Goal: Information Seeking & Learning: Learn about a topic

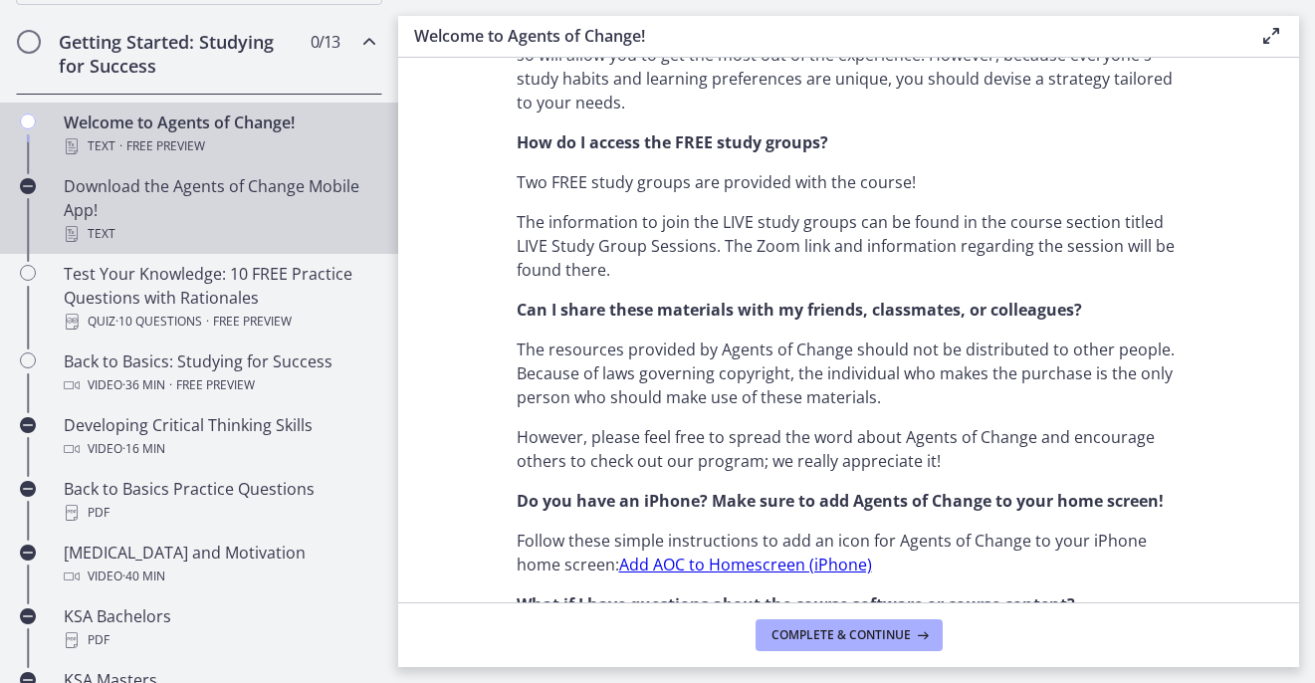
scroll to position [347, 0]
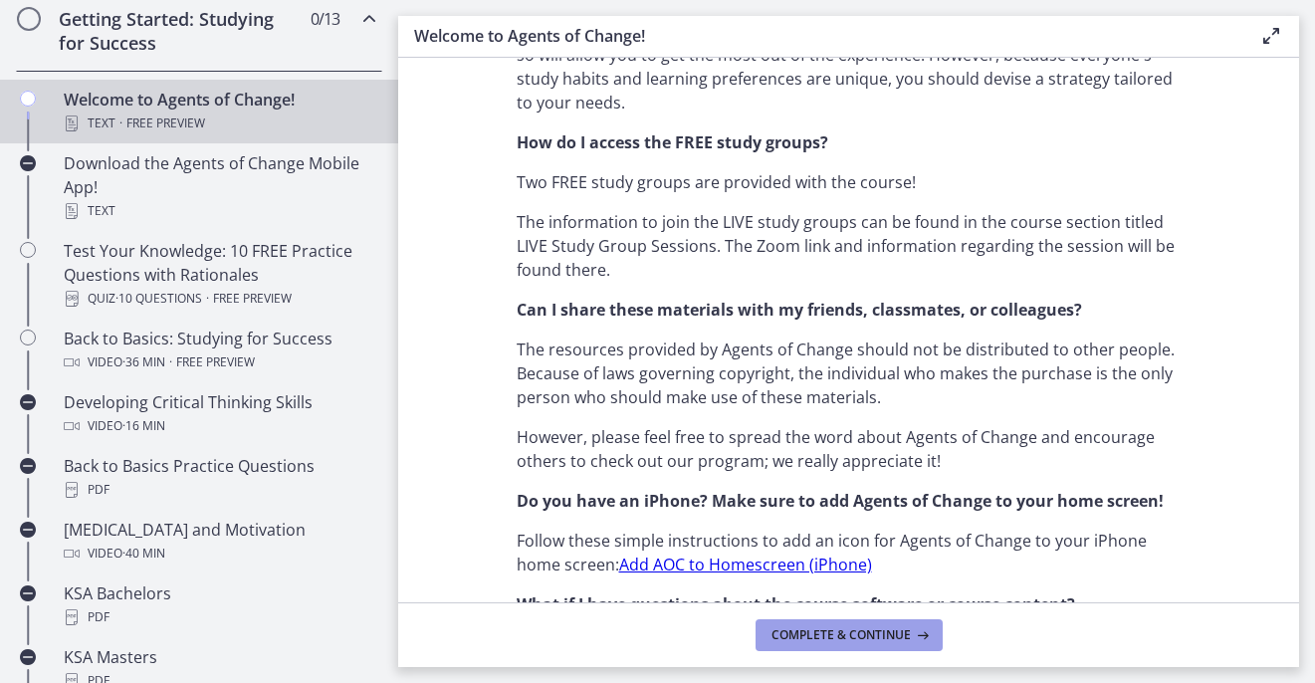
click at [806, 634] on span "Complete & continue" at bounding box center [841, 635] width 139 height 16
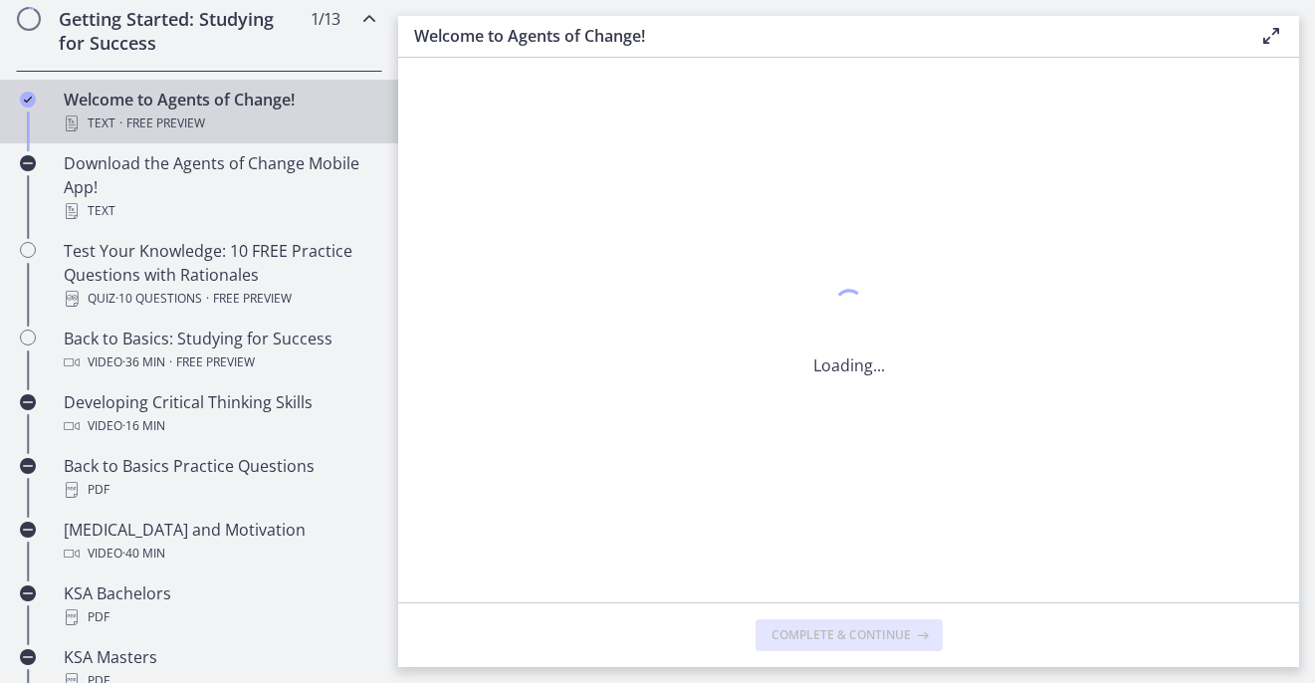
scroll to position [0, 0]
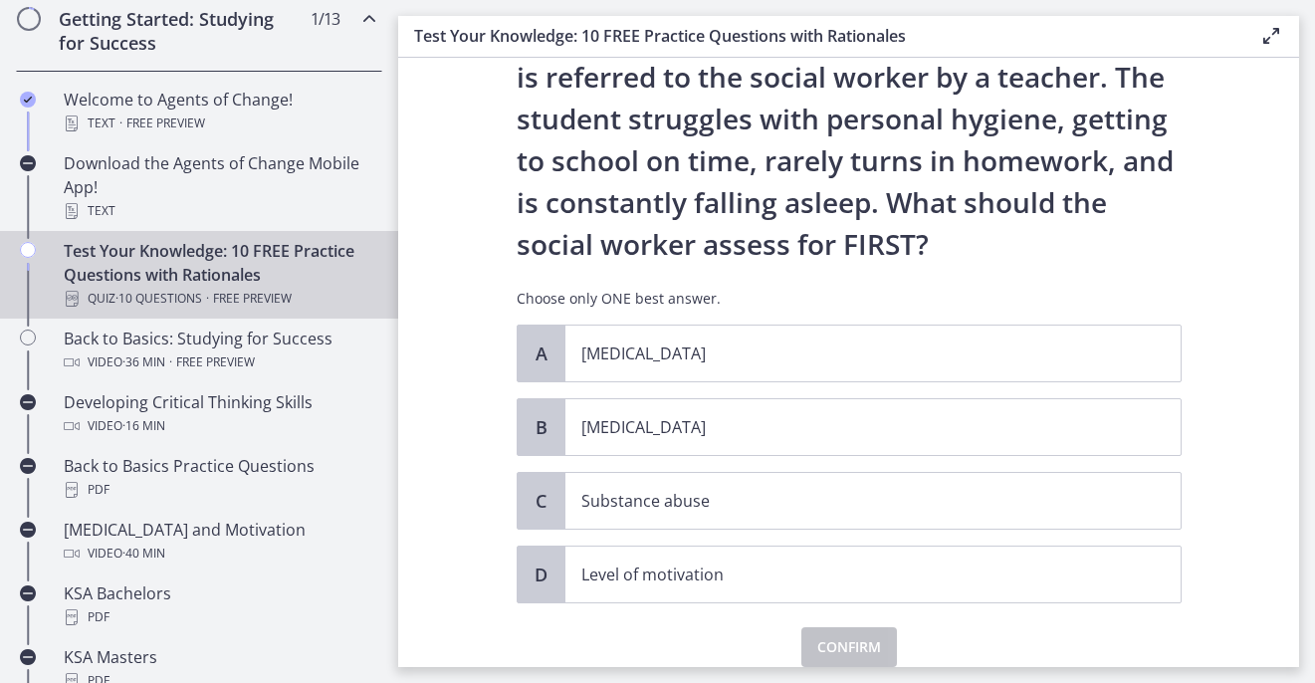
scroll to position [109, 0]
click at [661, 345] on p "[MEDICAL_DATA]" at bounding box center [853, 352] width 544 height 24
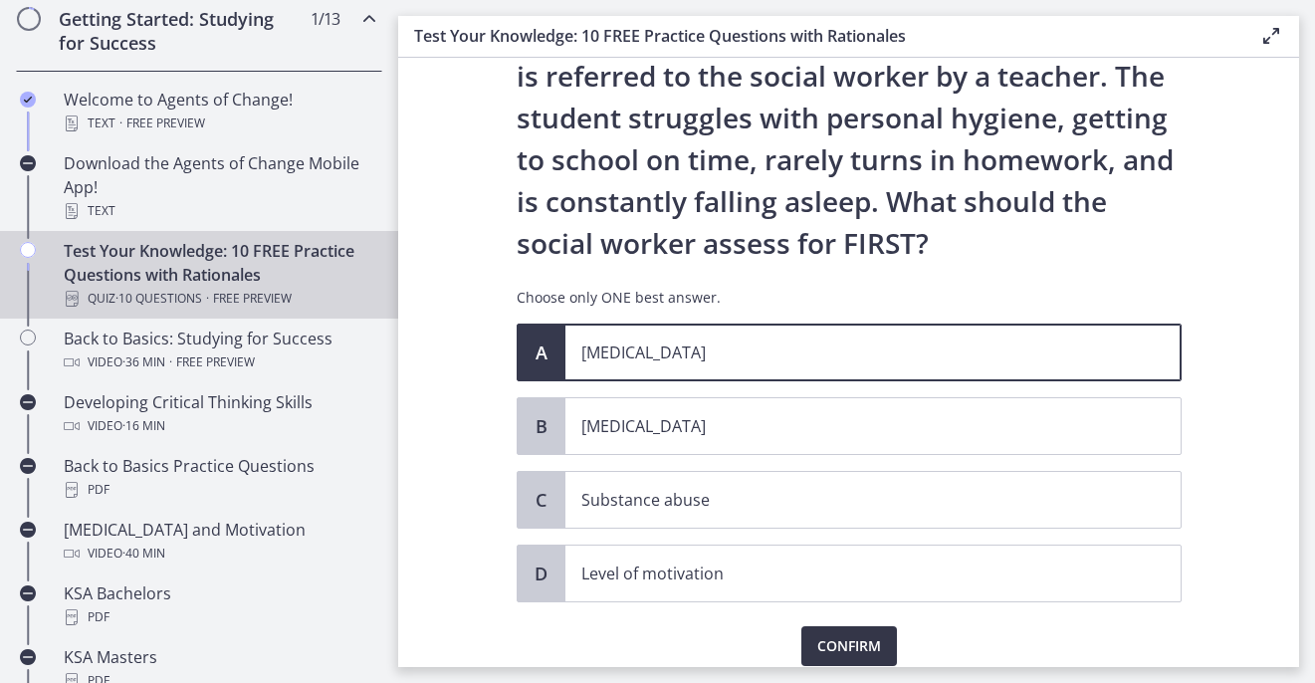
click at [830, 637] on span "Confirm" at bounding box center [849, 646] width 64 height 24
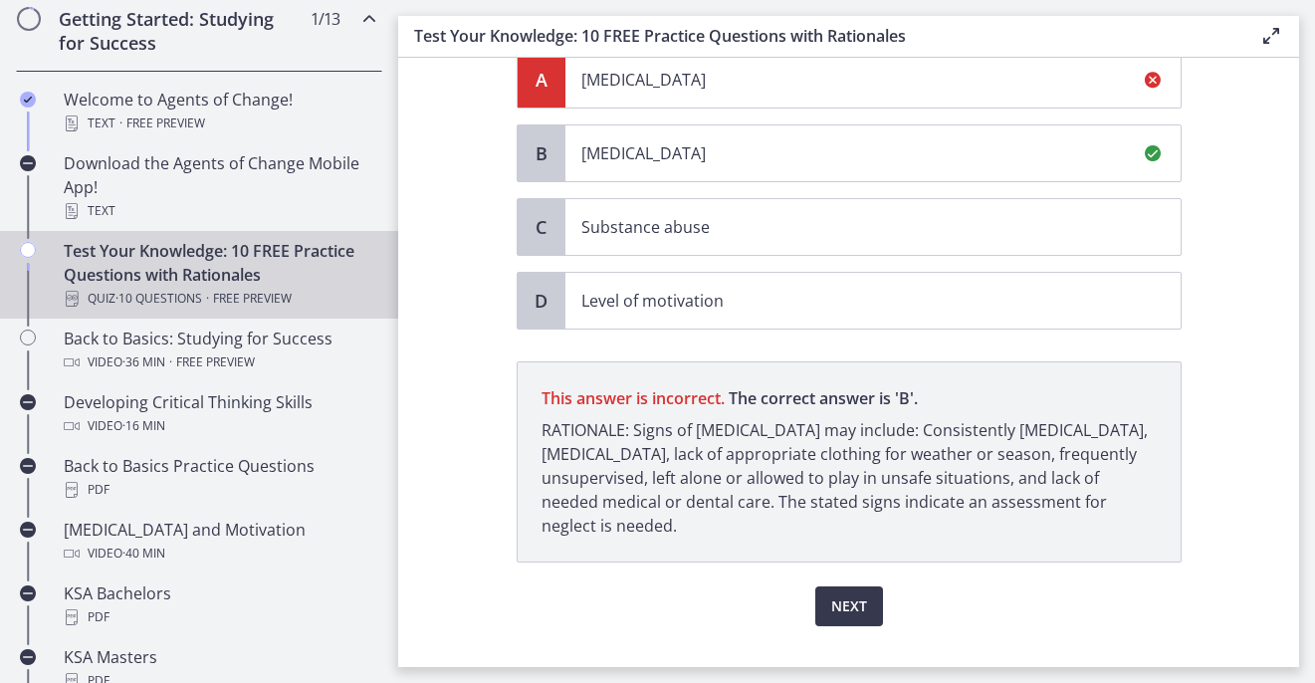
scroll to position [420, 0]
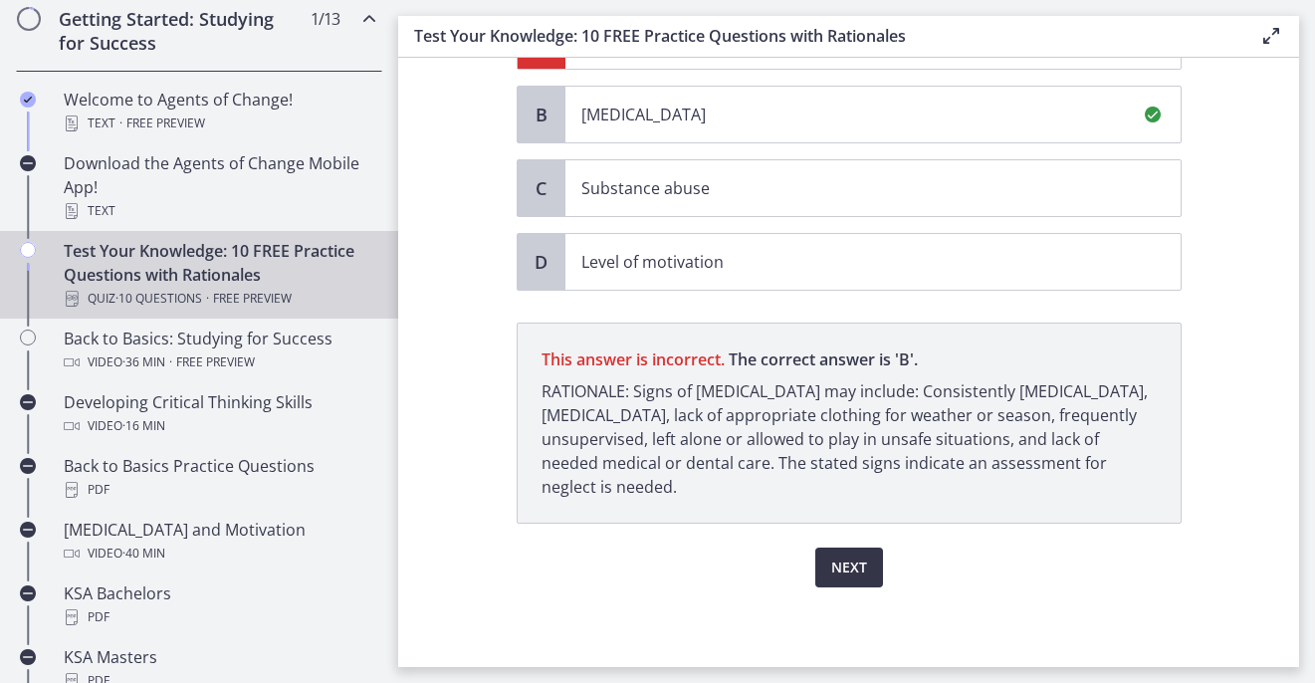
click at [837, 560] on span "Next" at bounding box center [849, 568] width 36 height 24
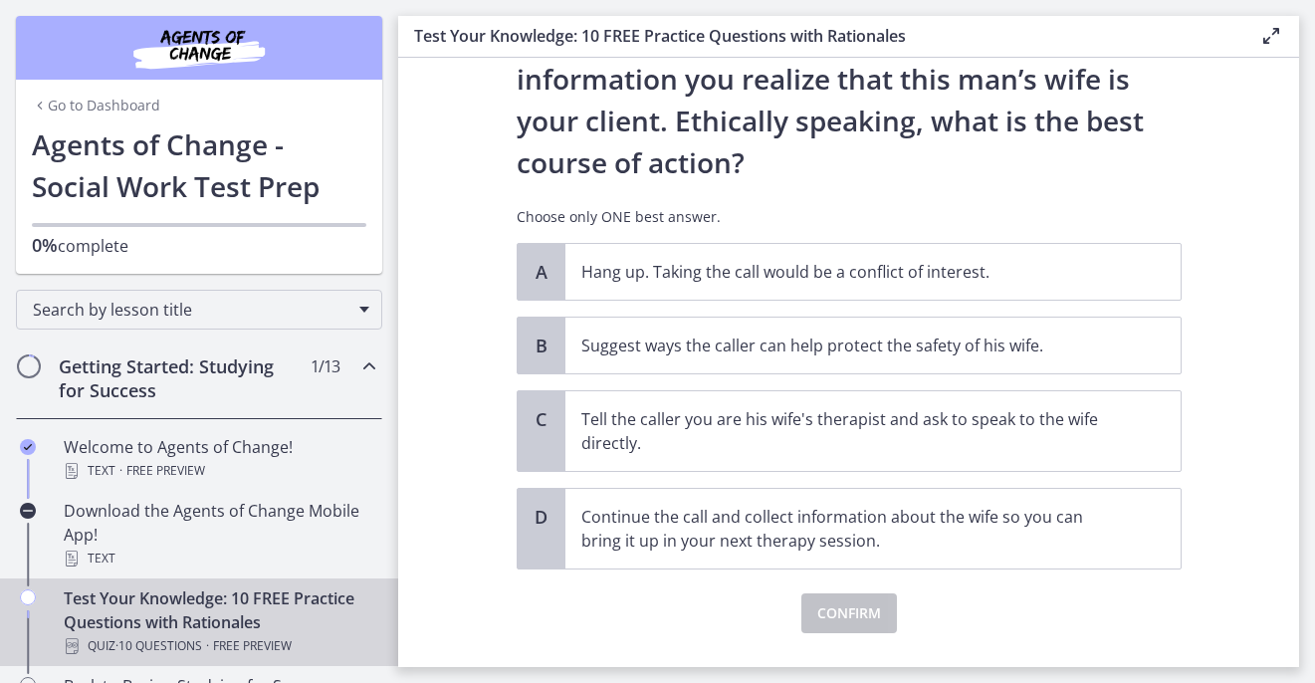
scroll to position [319, 0]
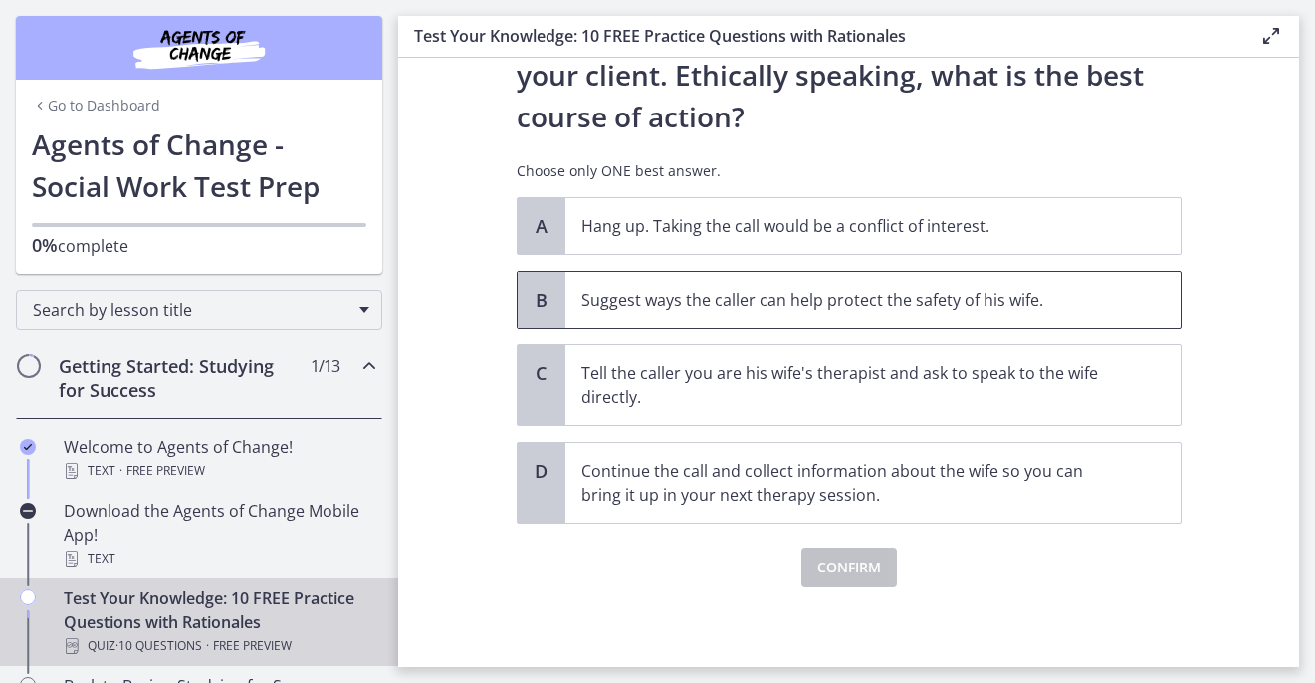
click at [623, 294] on p "Suggest ways the caller can help protect the safety of his wife." at bounding box center [853, 300] width 544 height 24
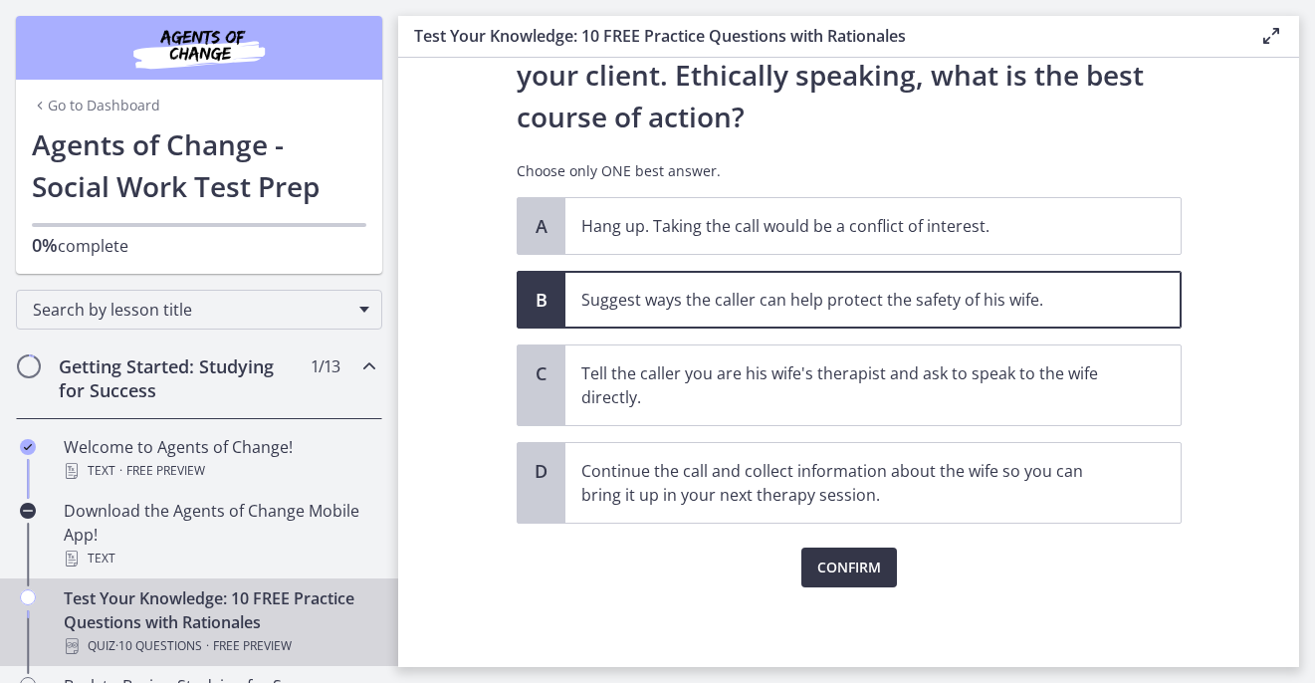
click at [818, 556] on span "Confirm" at bounding box center [849, 568] width 64 height 24
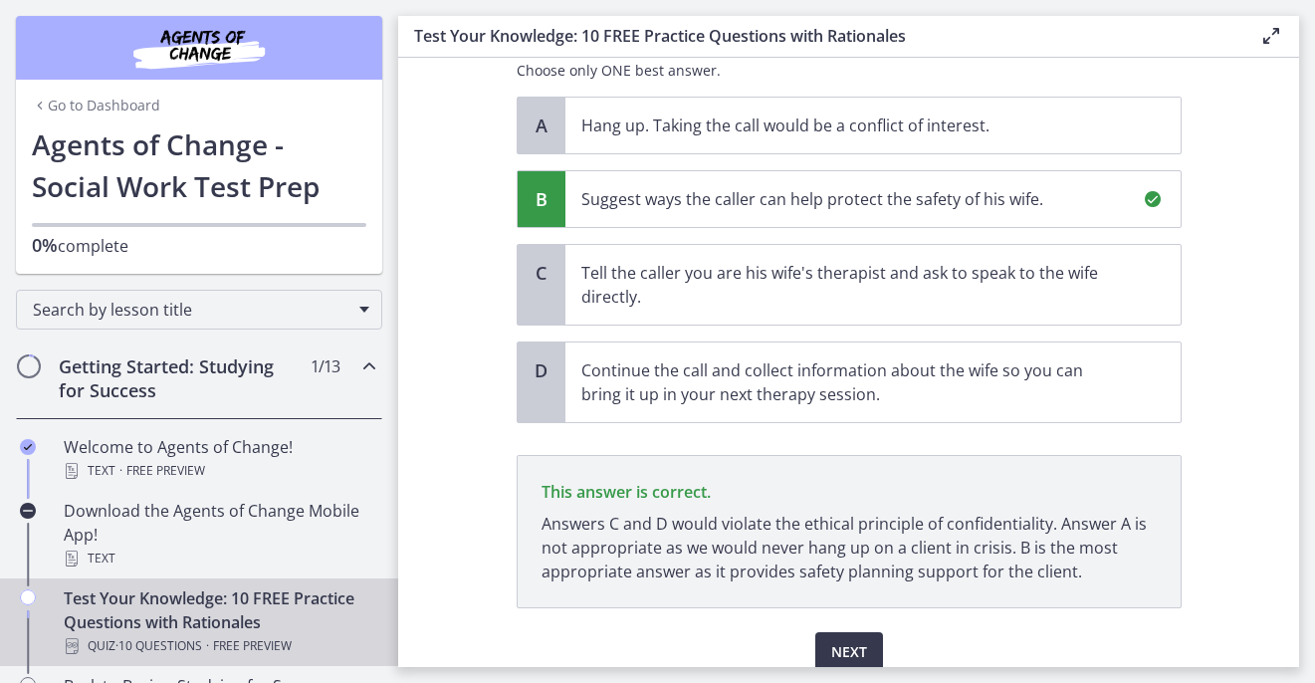
scroll to position [504, 0]
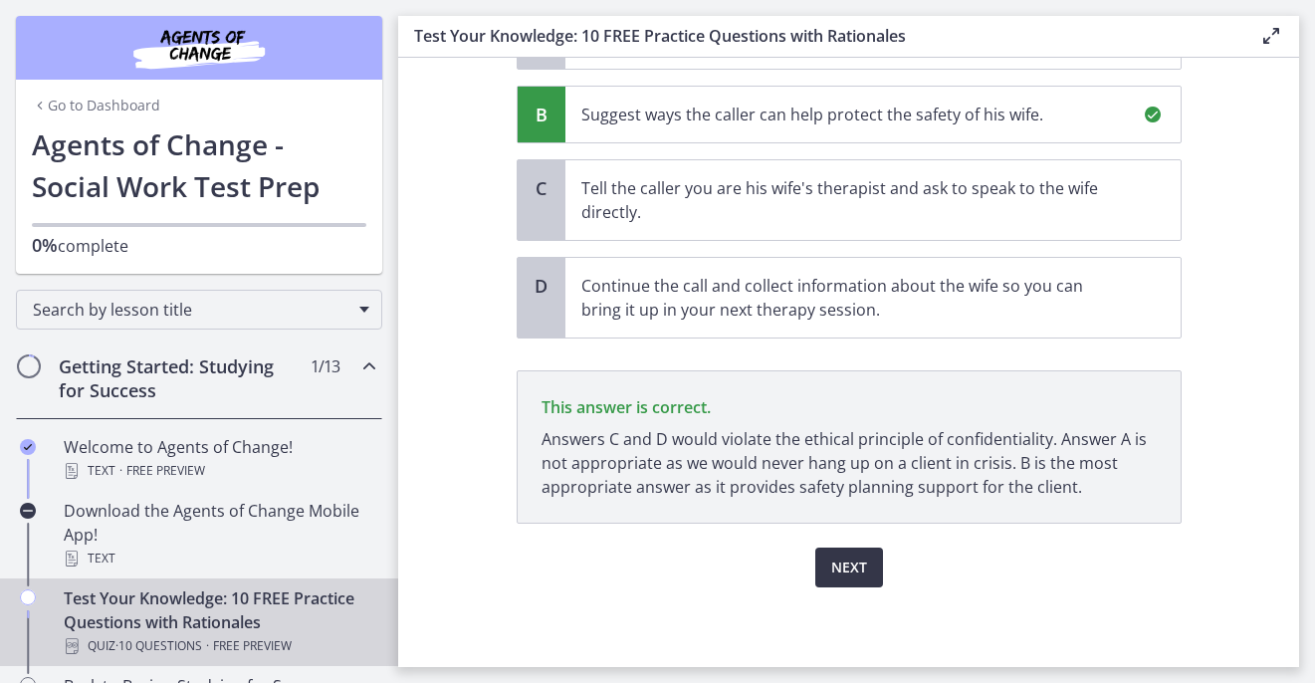
click at [833, 575] on span "Next" at bounding box center [849, 568] width 36 height 24
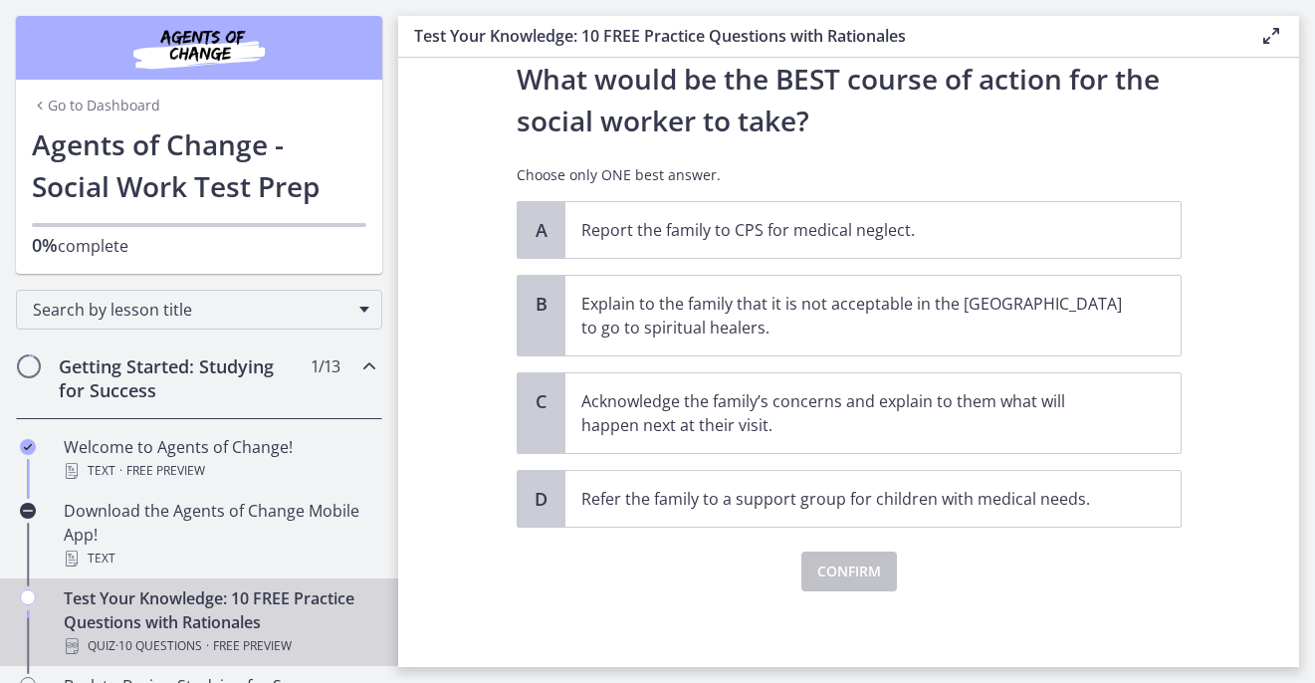
scroll to position [444, 0]
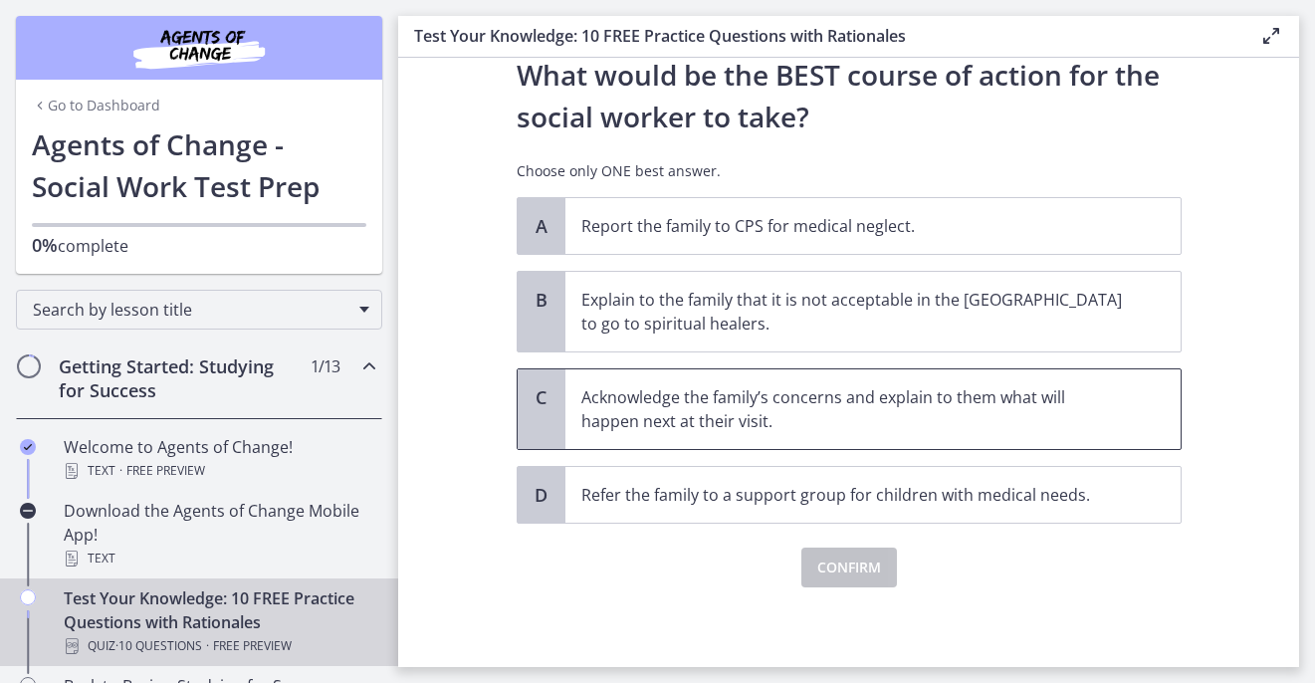
click at [728, 395] on p "Acknowledge the family’s concerns and explain to them what will happen next at …" at bounding box center [853, 409] width 544 height 48
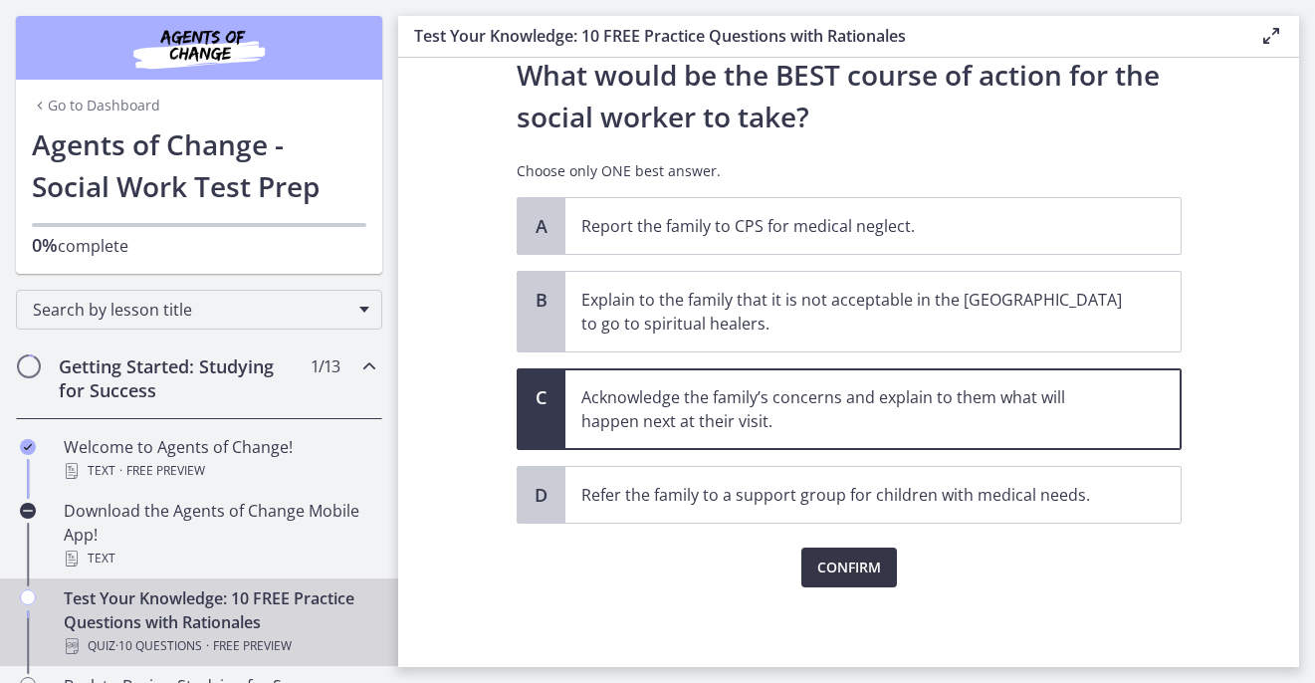
click at [829, 570] on span "Confirm" at bounding box center [849, 568] width 64 height 24
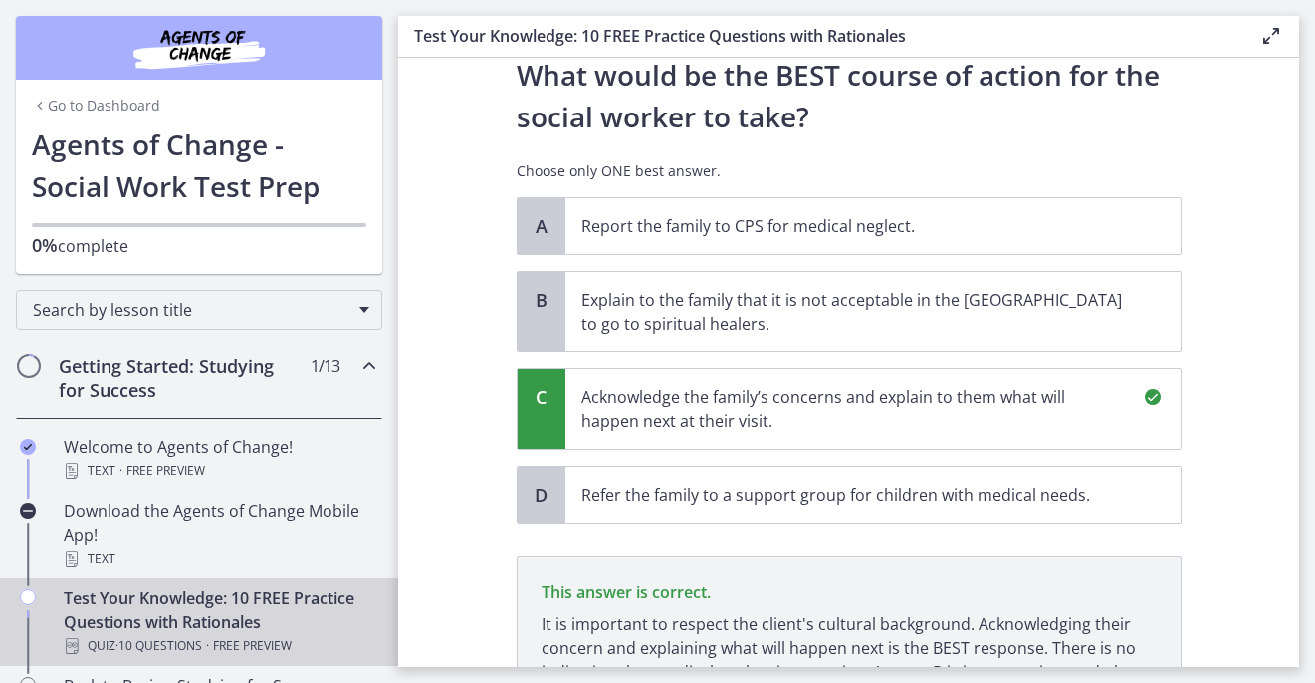
scroll to position [677, 0]
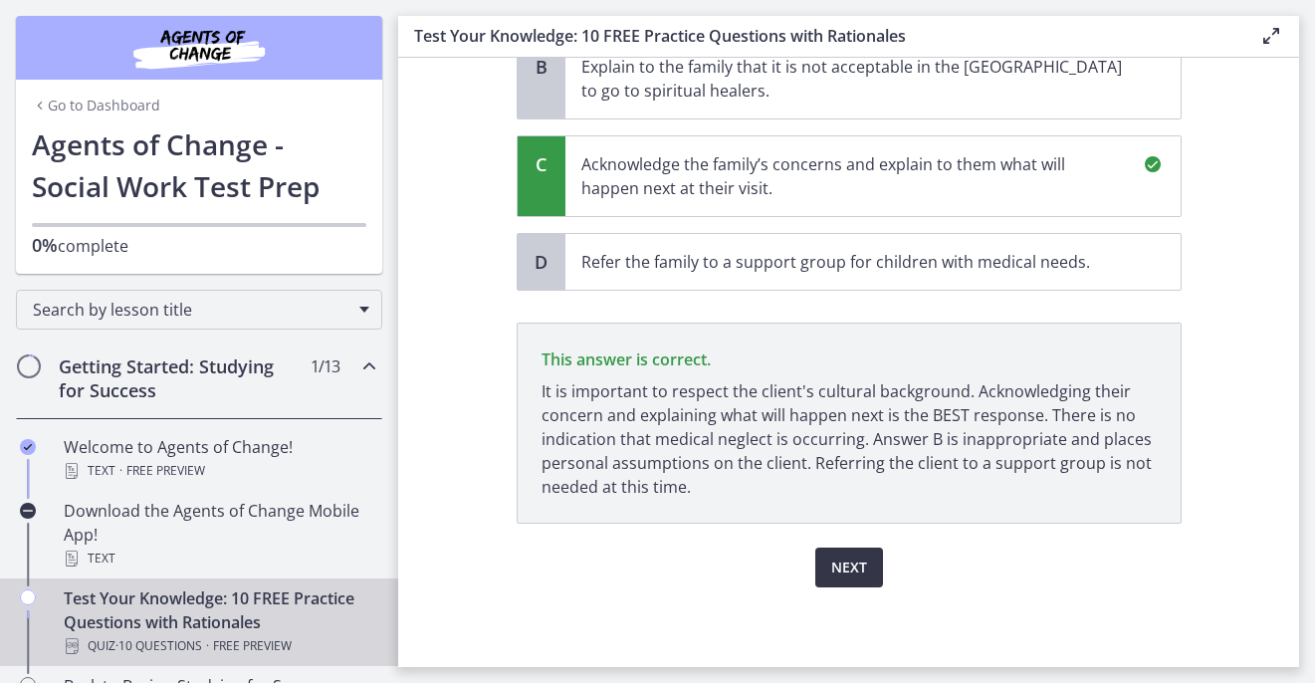
click at [832, 569] on span "Next" at bounding box center [849, 568] width 36 height 24
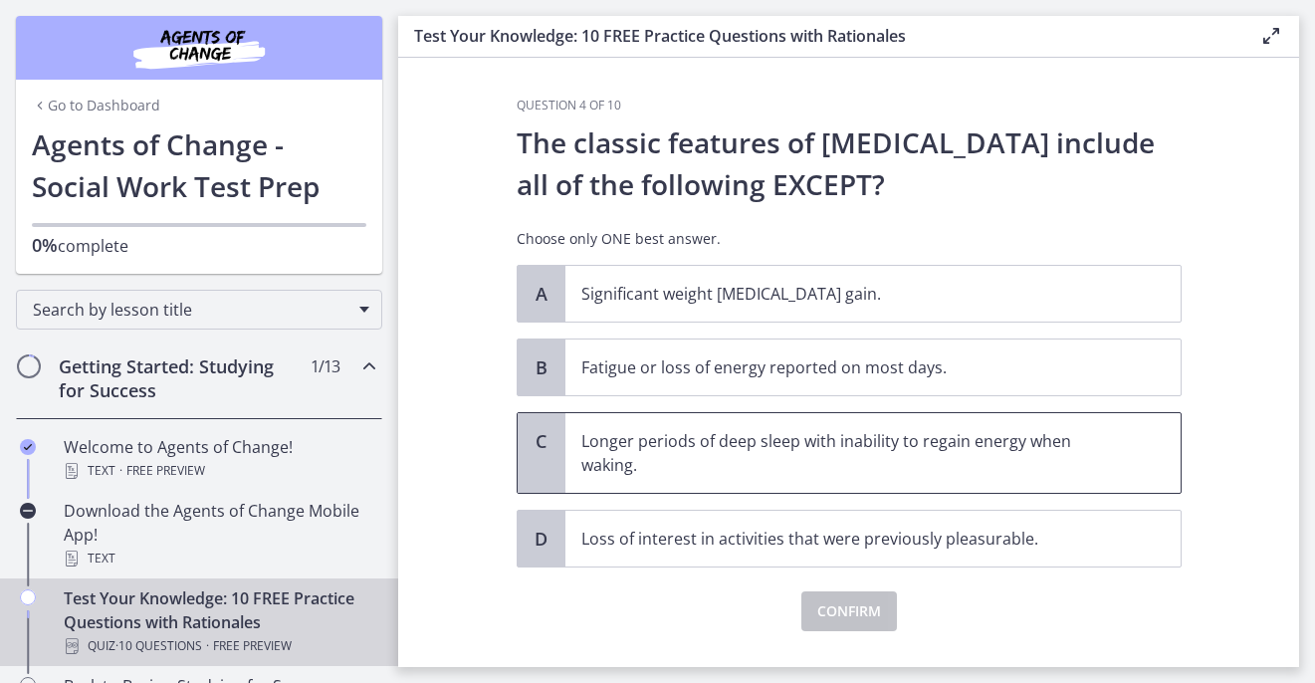
click at [1042, 463] on p "Longer periods of deep sleep with inability to regain energy when waking." at bounding box center [853, 453] width 544 height 48
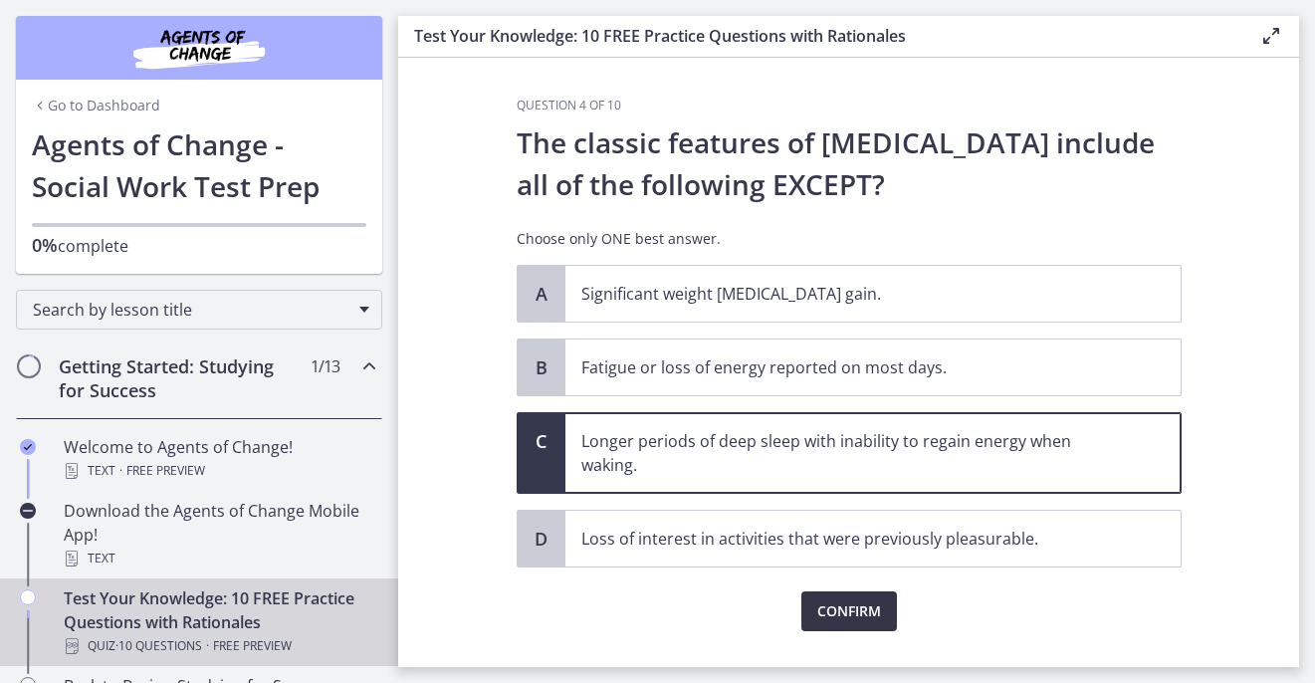
click at [871, 619] on span "Confirm" at bounding box center [849, 611] width 64 height 24
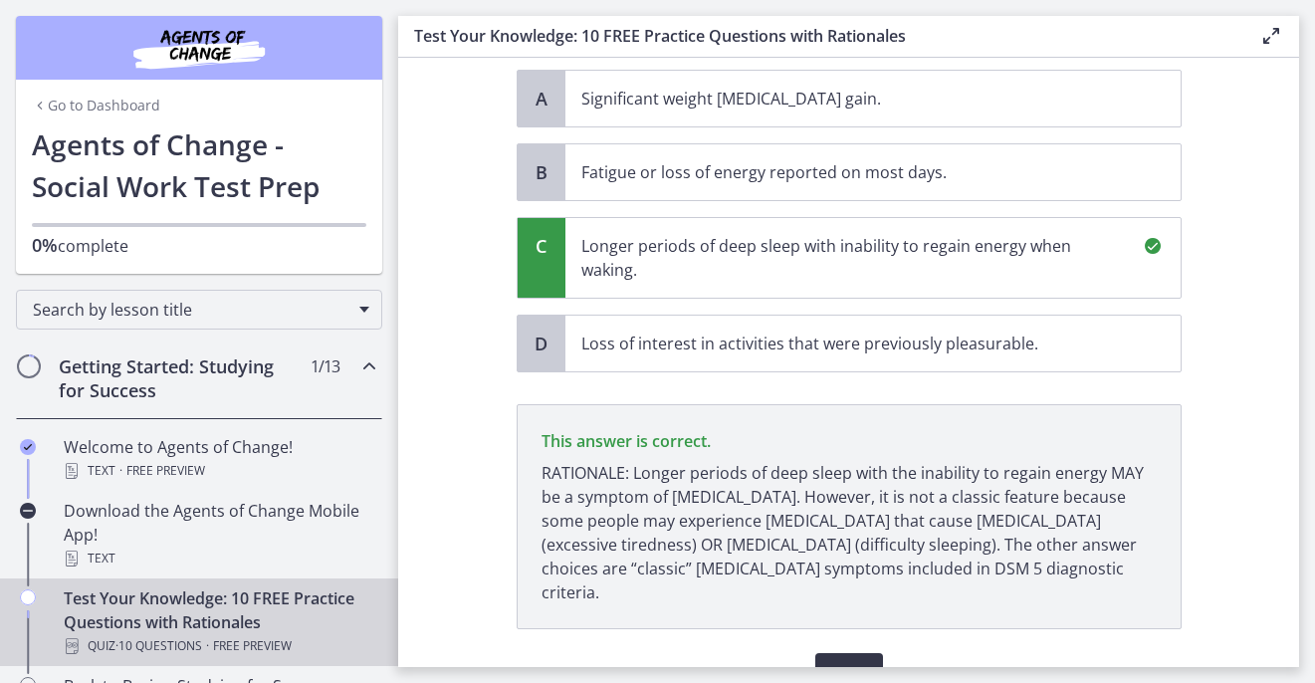
scroll to position [277, 0]
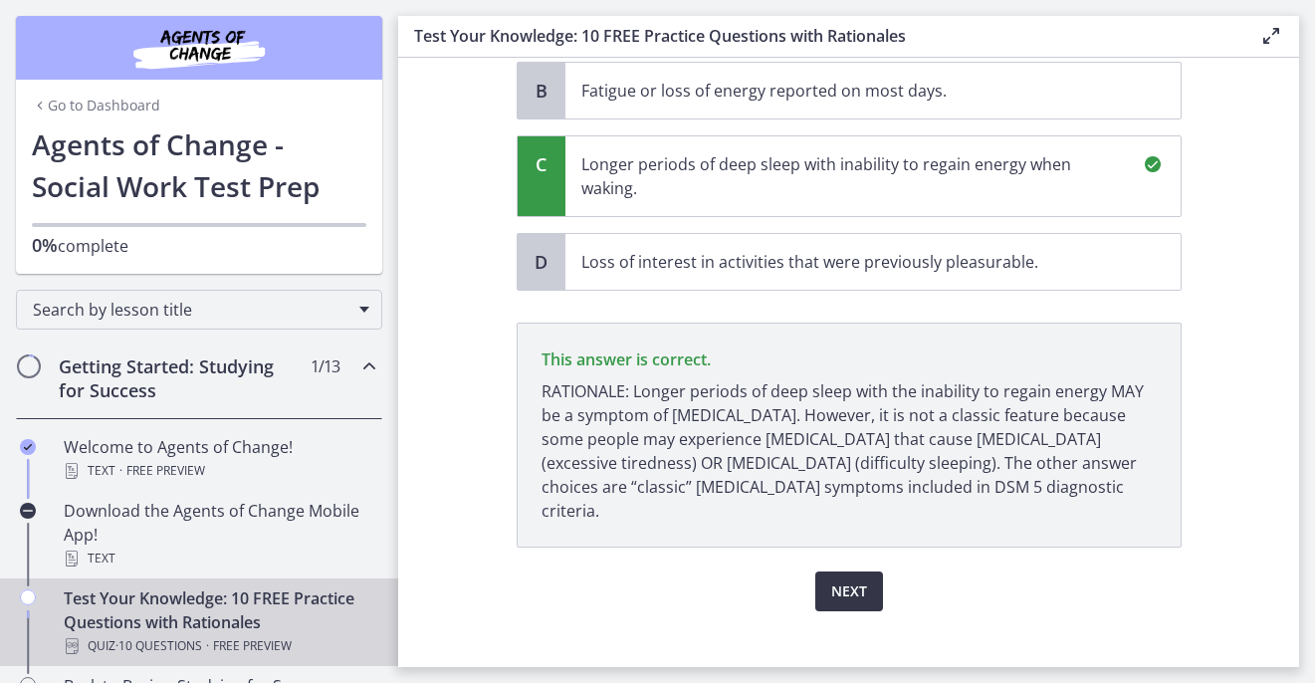
click at [838, 579] on span "Next" at bounding box center [849, 591] width 36 height 24
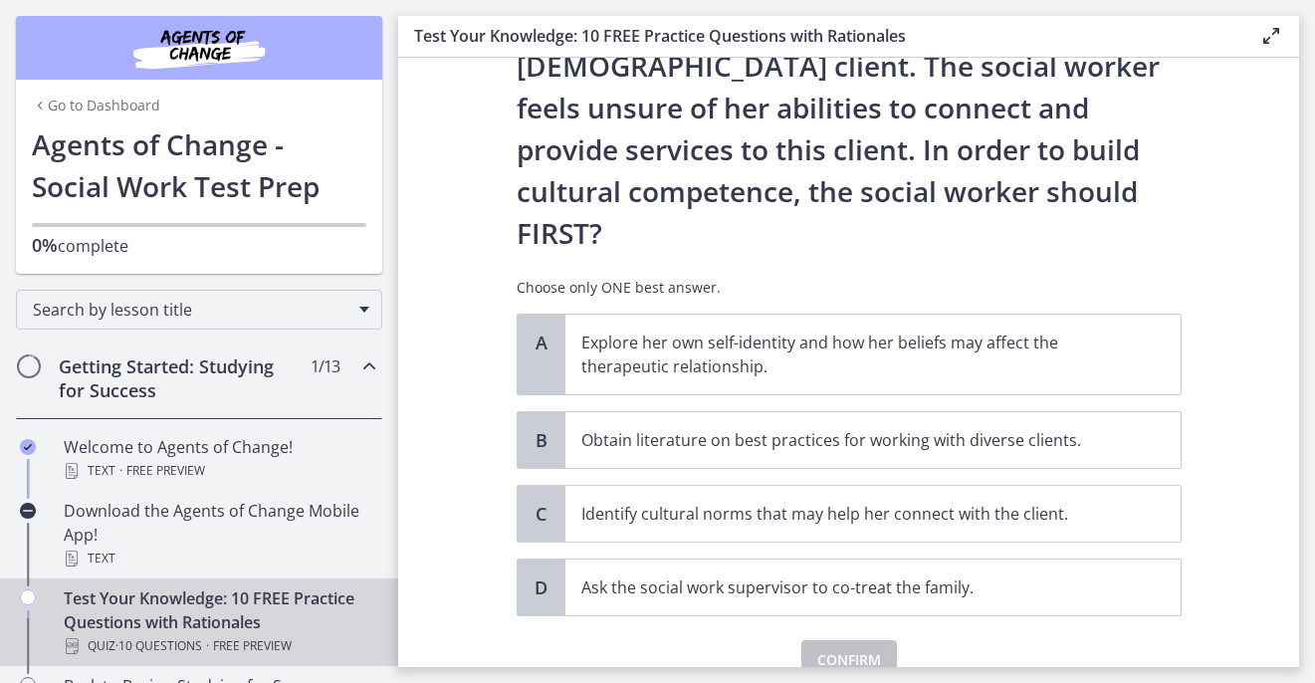
scroll to position [336, 0]
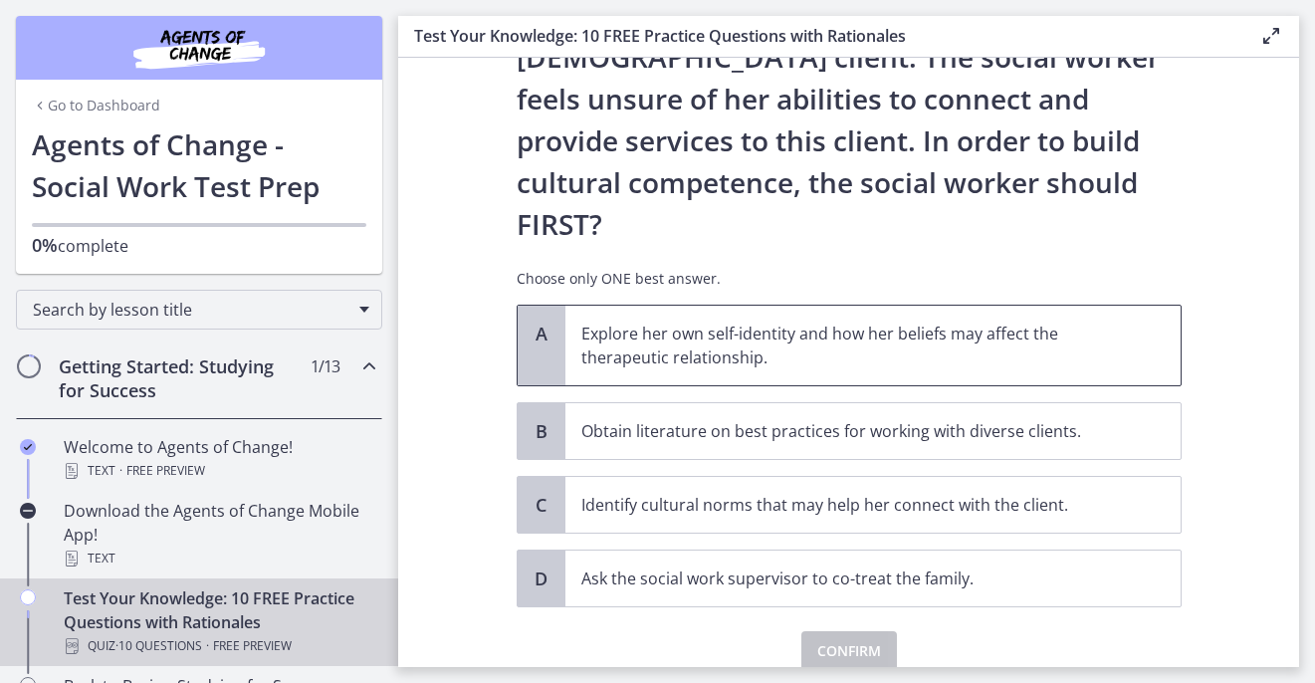
click at [1114, 322] on p "Explore her own self-identity and how her beliefs may affect the therapeutic re…" at bounding box center [853, 346] width 544 height 48
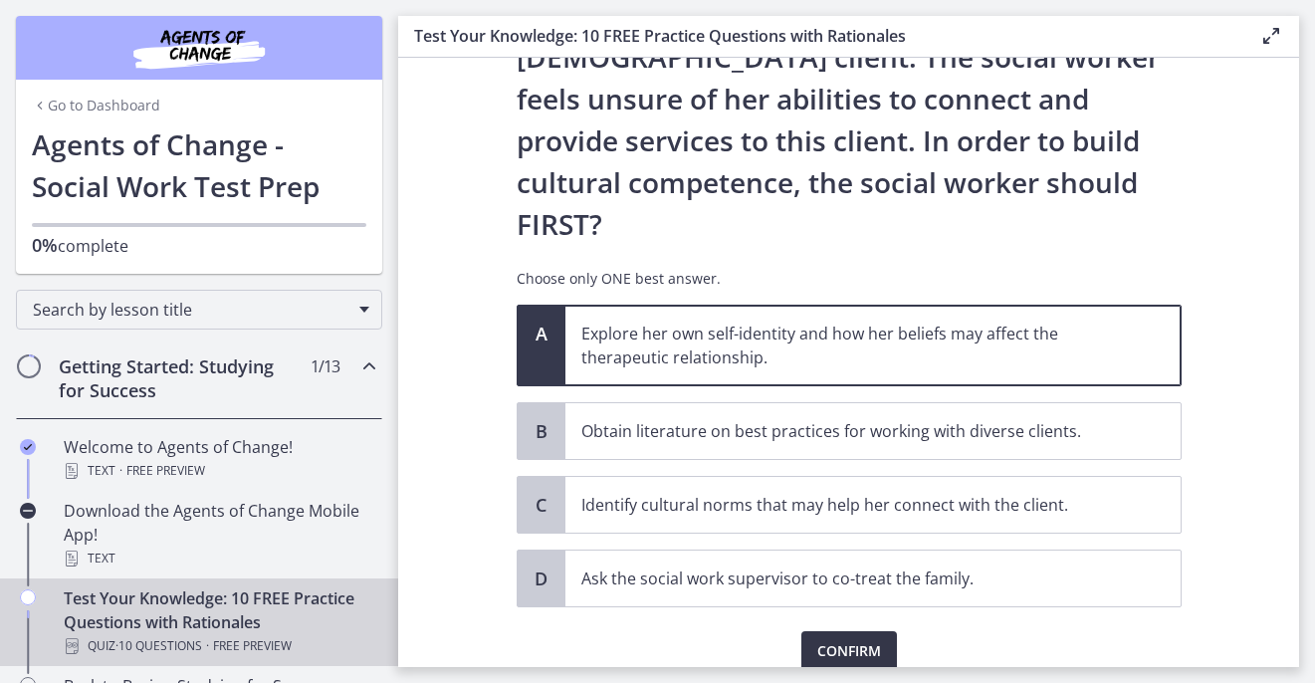
click at [877, 639] on span "Confirm" at bounding box center [849, 651] width 64 height 24
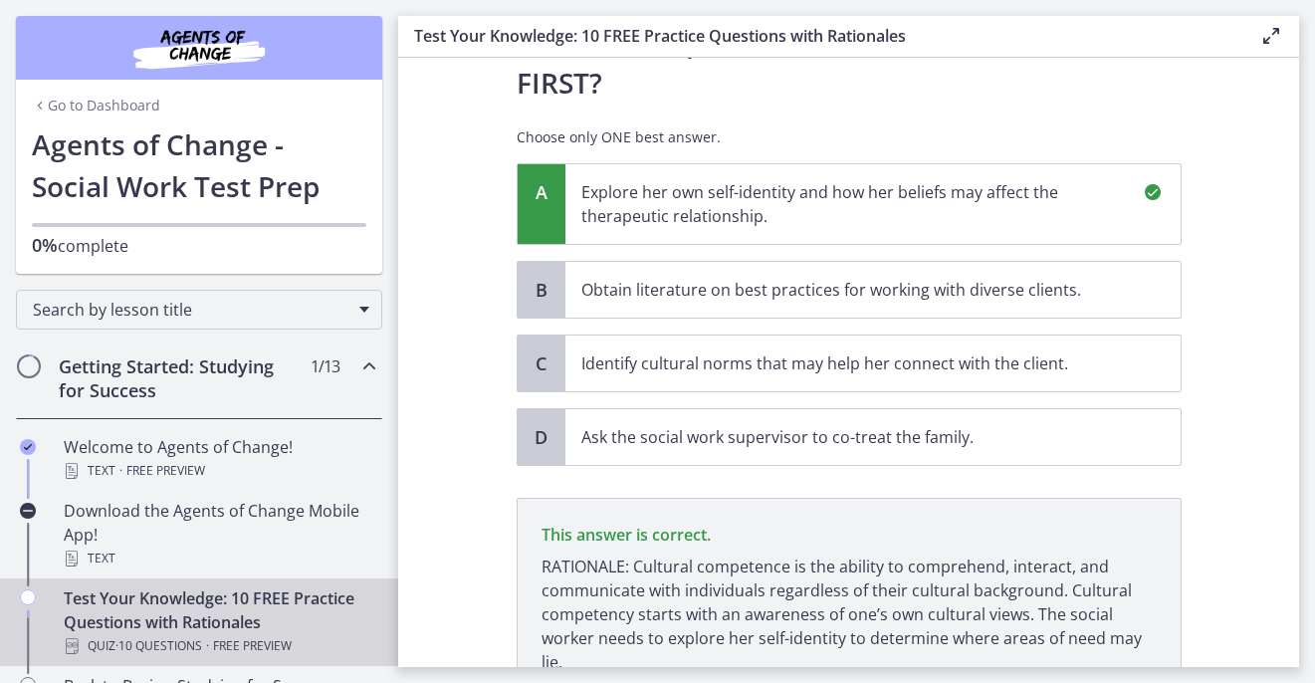
scroll to position [569, 0]
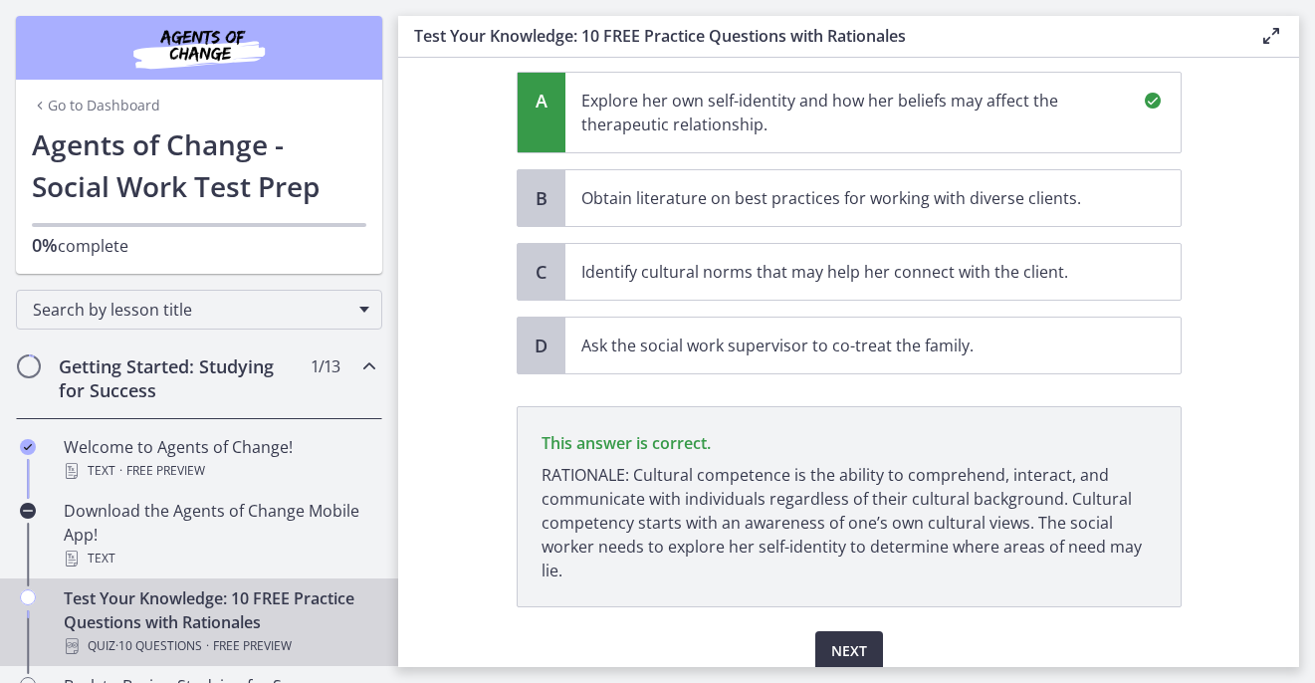
click at [858, 639] on span "Next" at bounding box center [849, 651] width 36 height 24
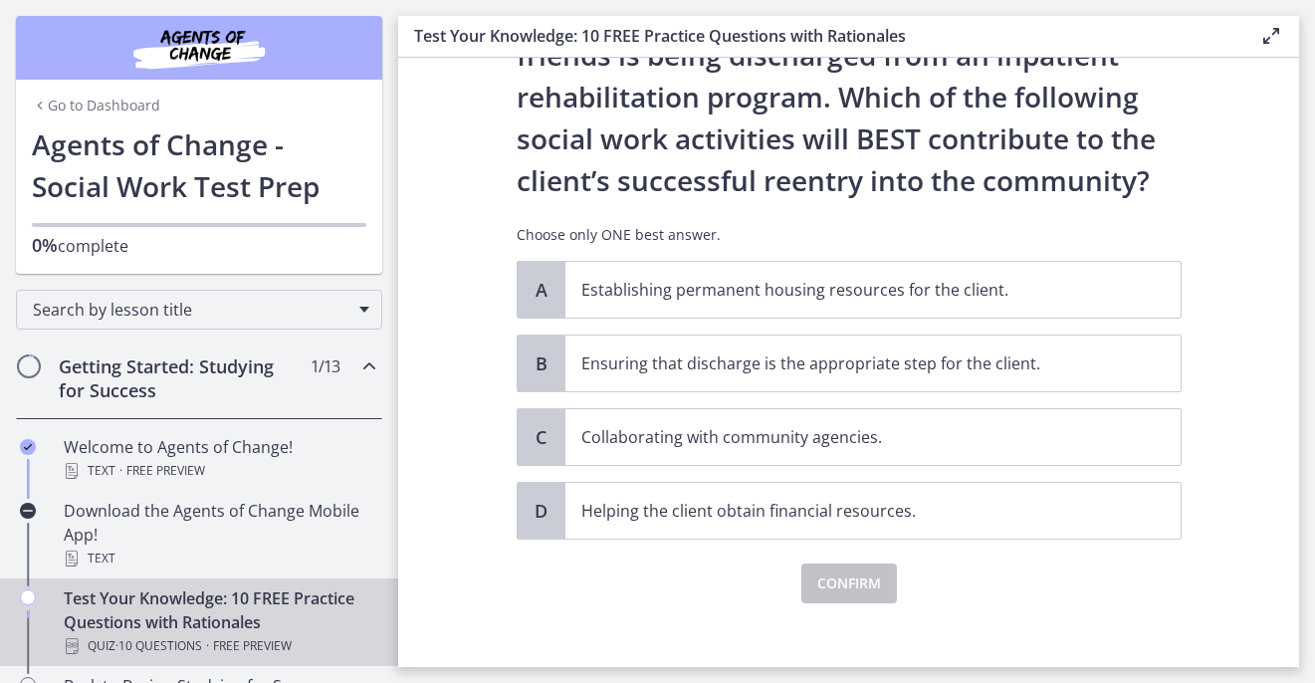
scroll to position [145, 0]
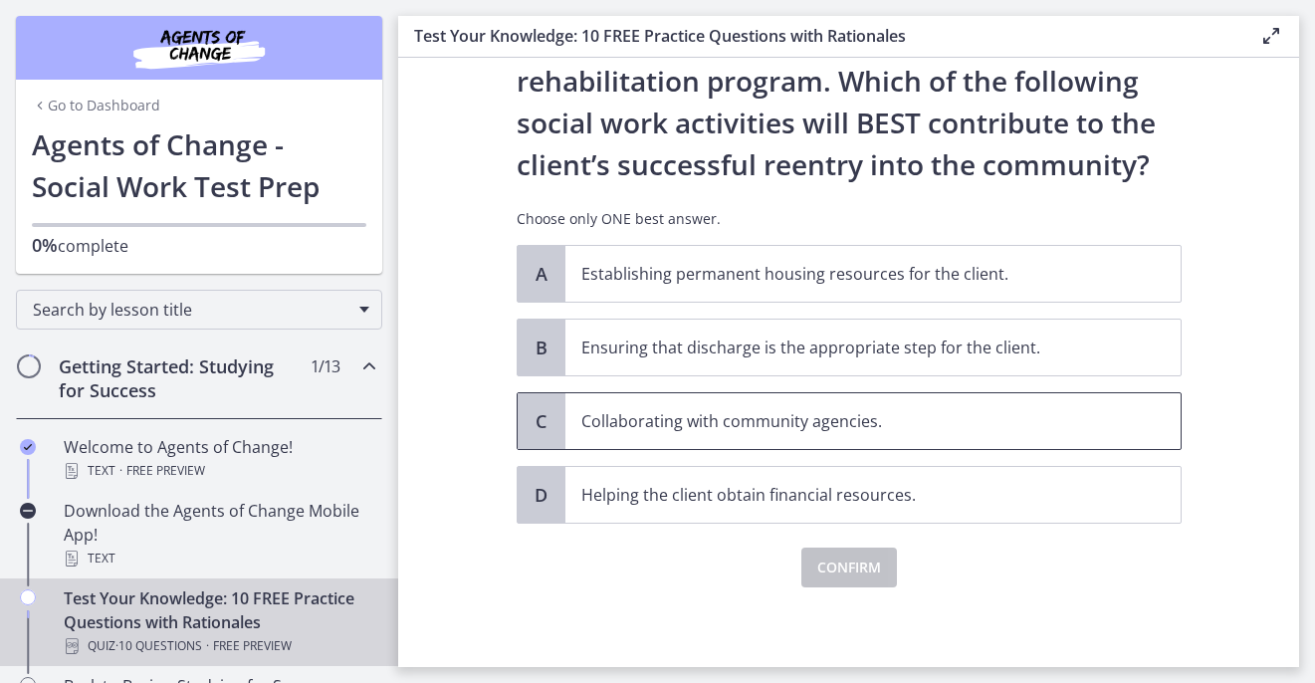
click at [1081, 425] on p "Collaborating with community agencies." at bounding box center [853, 421] width 544 height 24
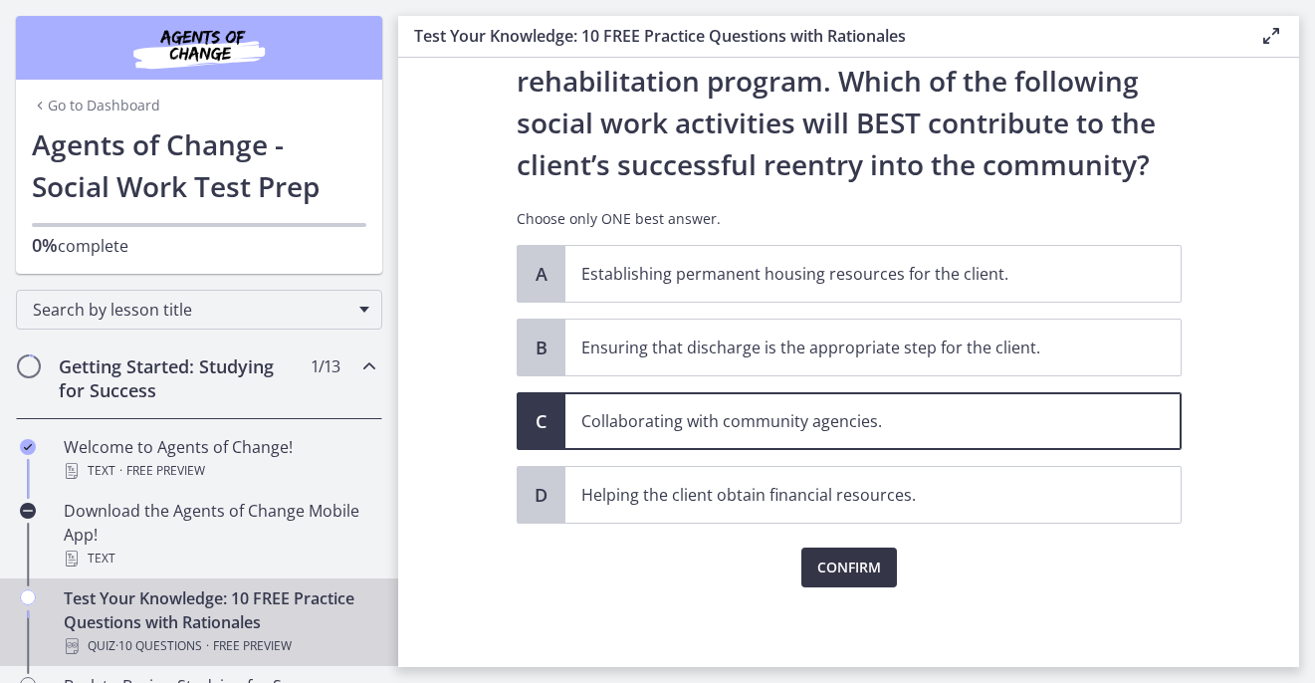
click at [856, 570] on span "Confirm" at bounding box center [849, 568] width 64 height 24
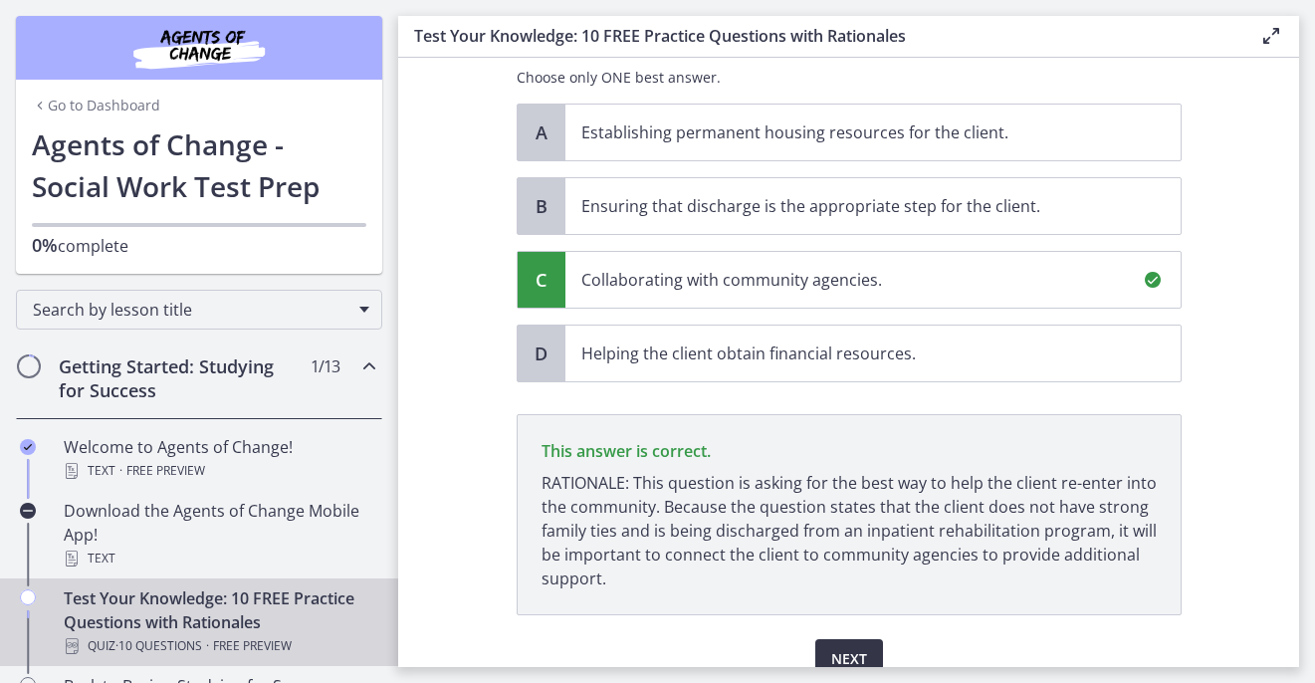
scroll to position [378, 0]
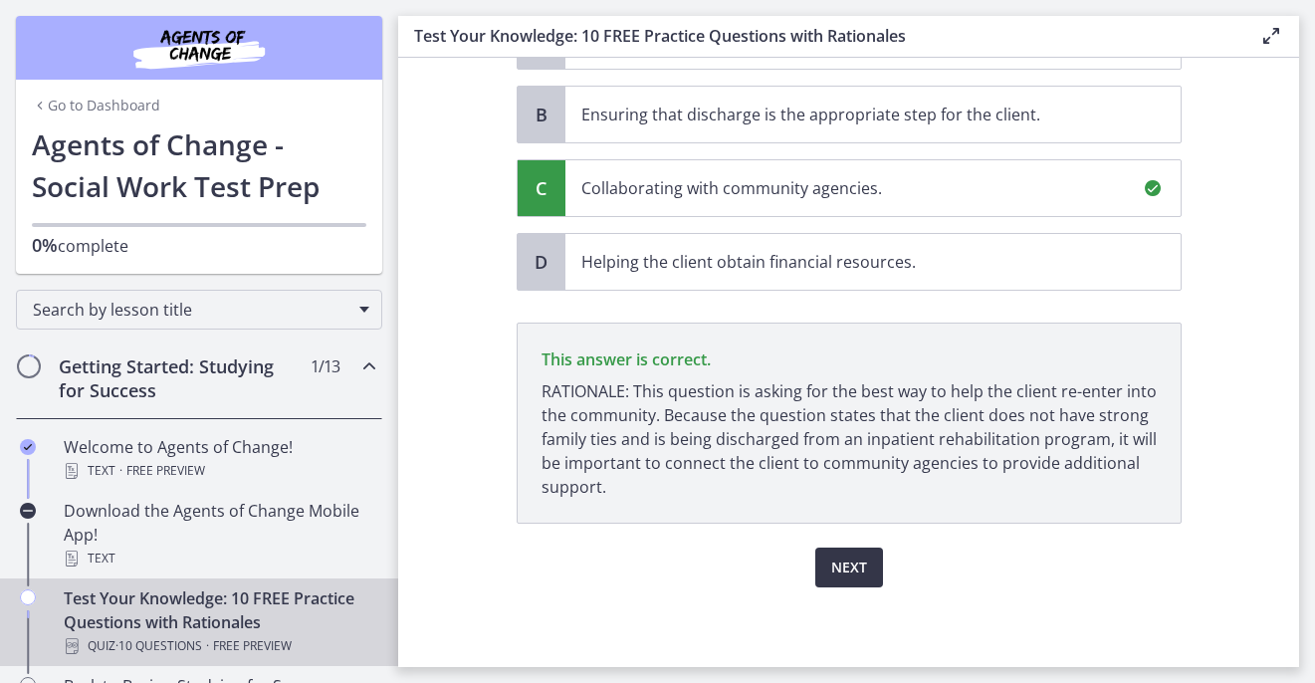
click at [848, 567] on span "Next" at bounding box center [849, 568] width 36 height 24
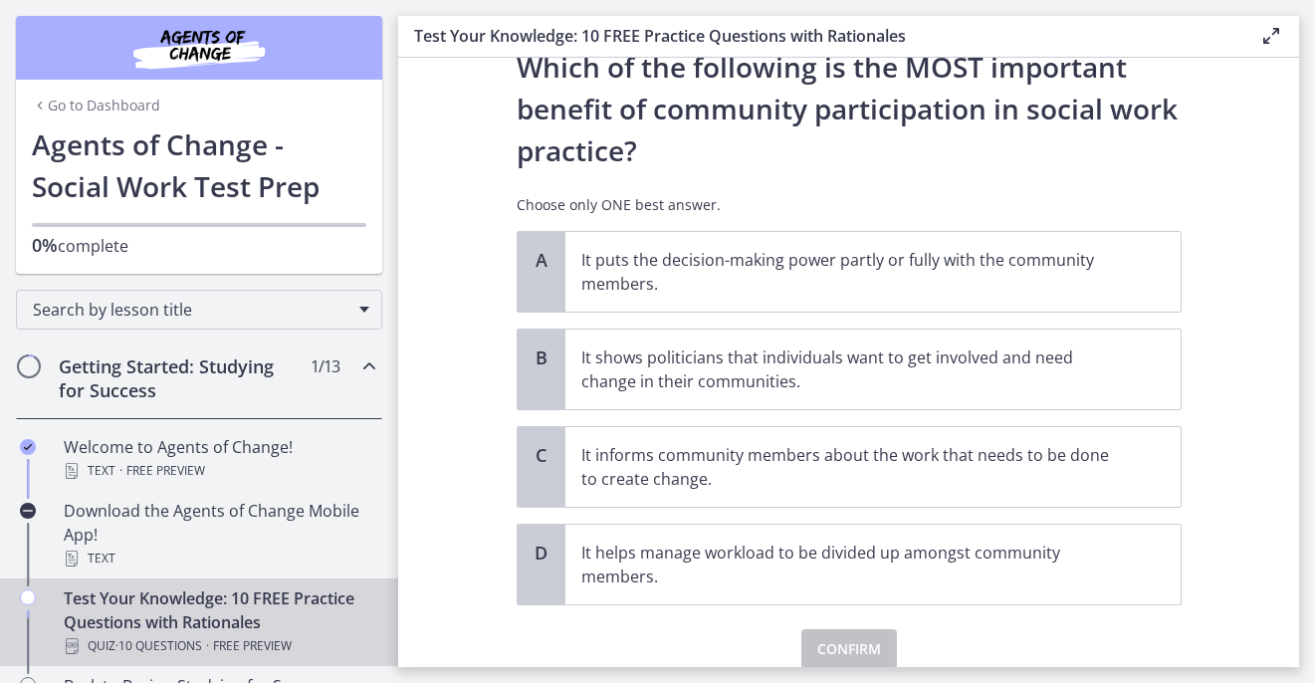
scroll to position [77, 0]
click at [1101, 273] on p "It puts the decision-making power partly or fully with the community members." at bounding box center [853, 271] width 544 height 48
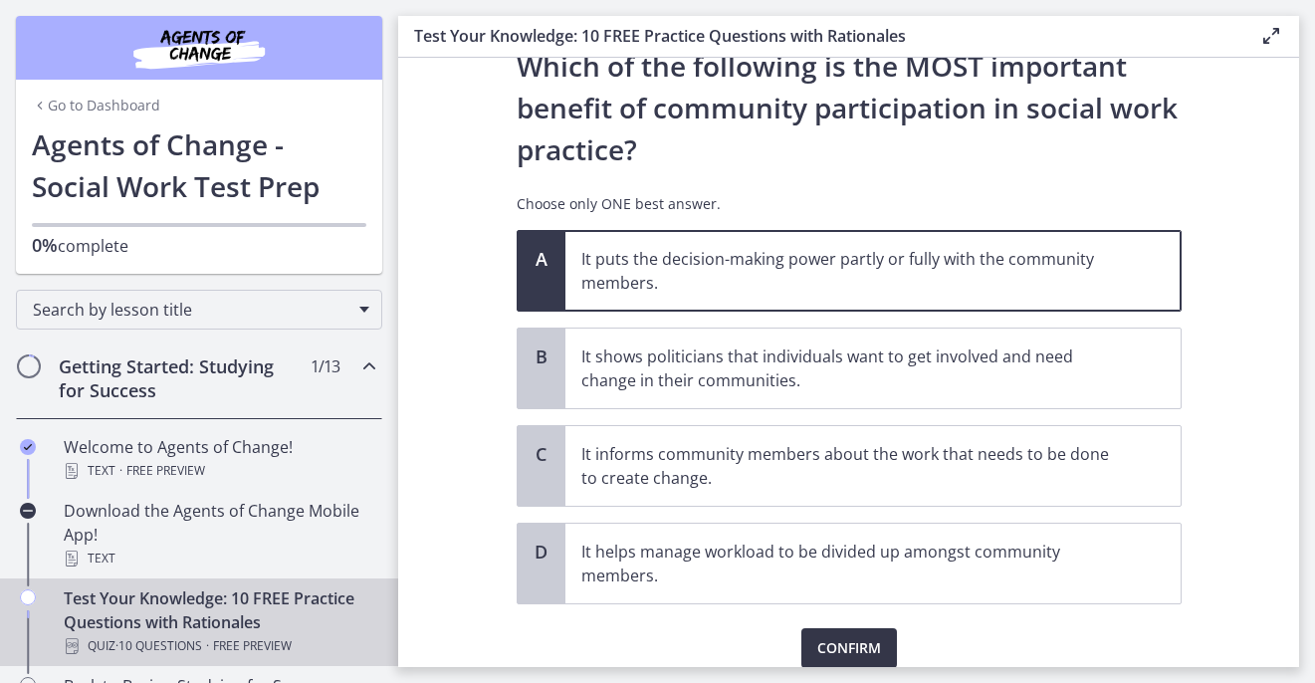
click at [879, 633] on button "Confirm" at bounding box center [849, 648] width 96 height 40
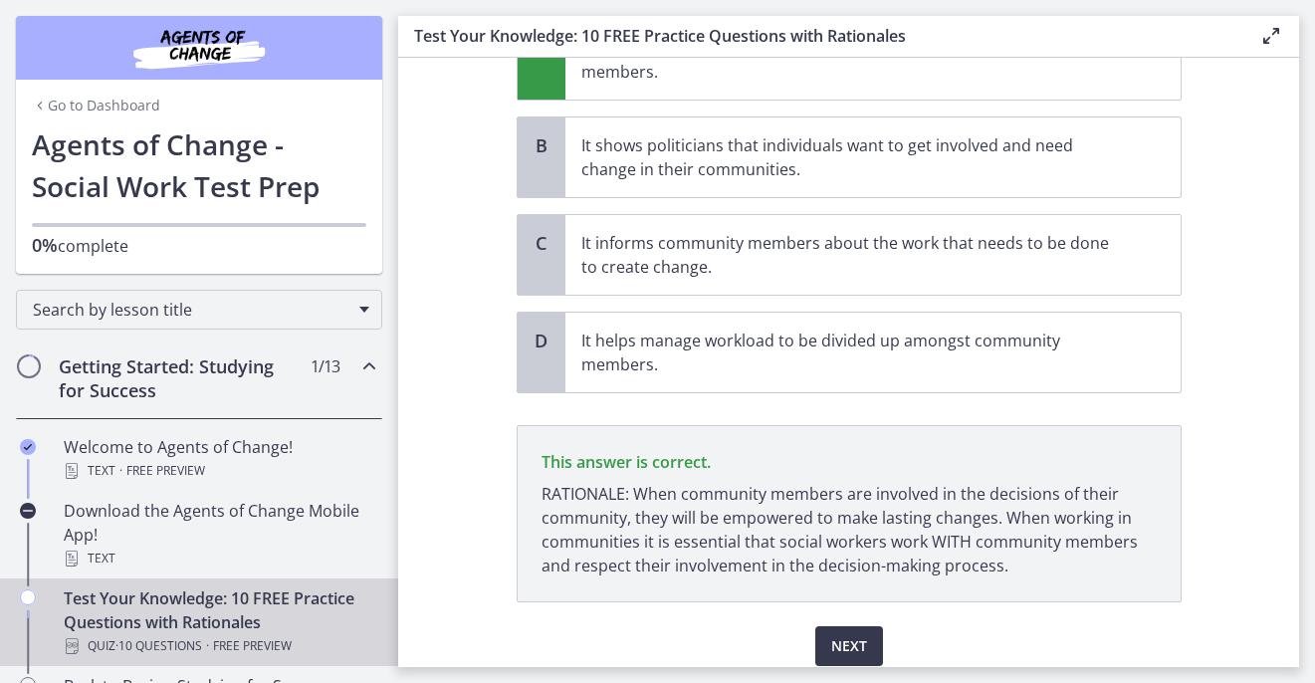
scroll to position [366, 0]
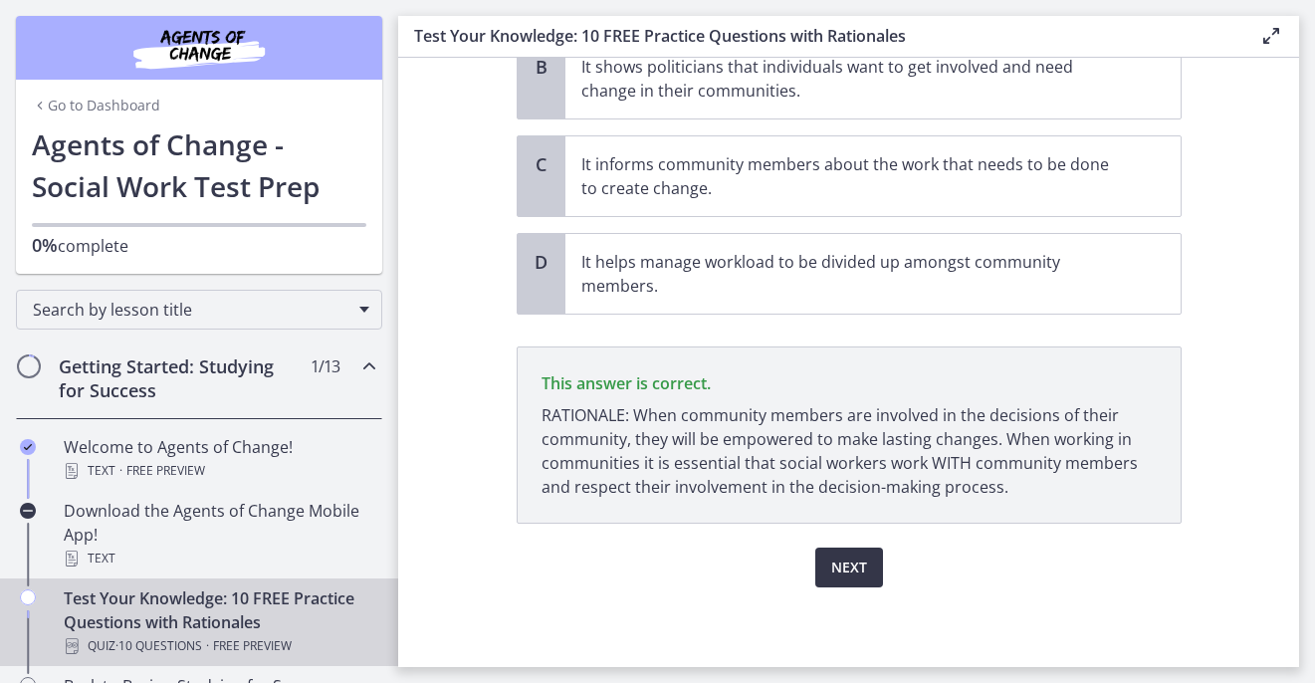
click at [848, 558] on span "Next" at bounding box center [849, 568] width 36 height 24
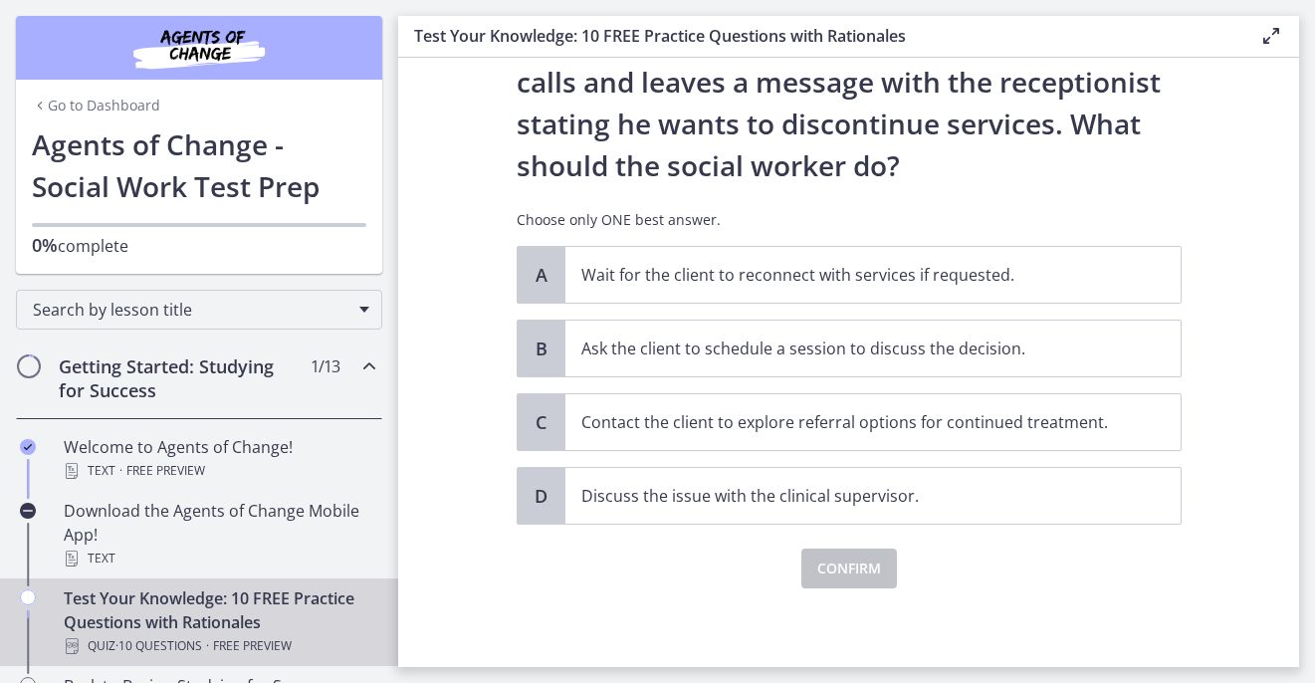
scroll to position [229, 0]
click at [1143, 424] on span "Contact the client to explore referral options for continued treatment." at bounding box center [872, 421] width 615 height 56
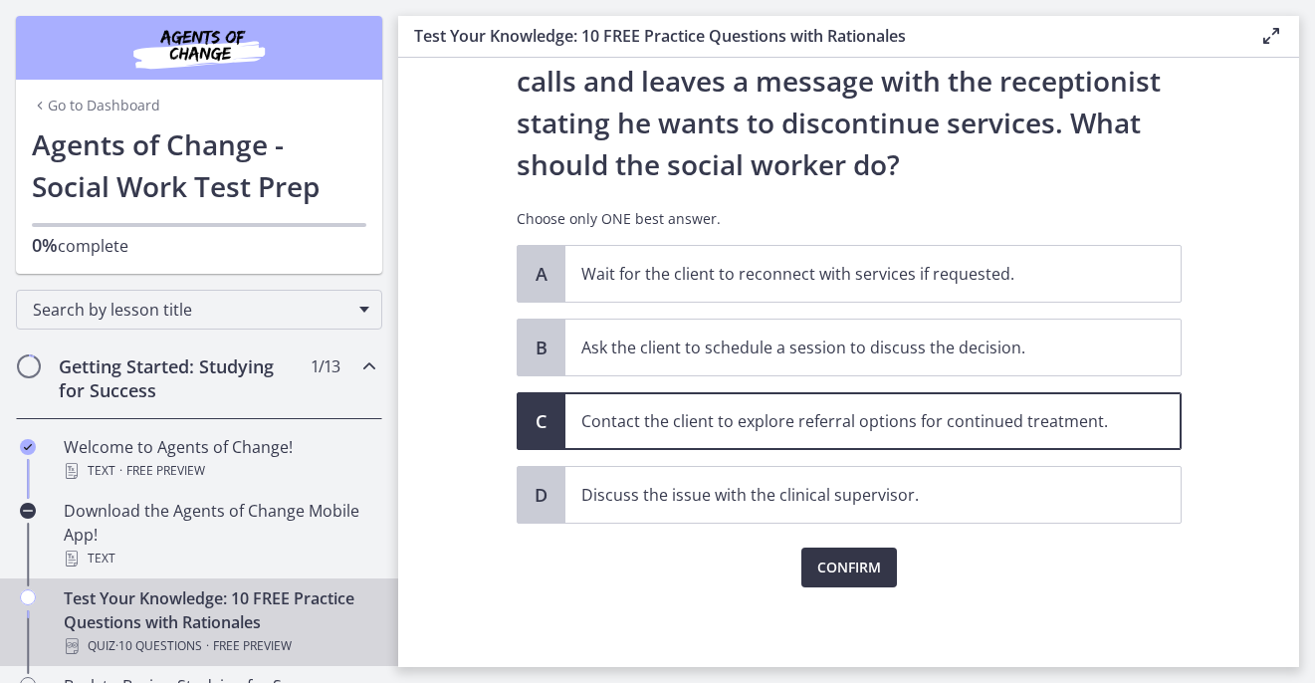
click at [862, 558] on span "Confirm" at bounding box center [849, 568] width 64 height 24
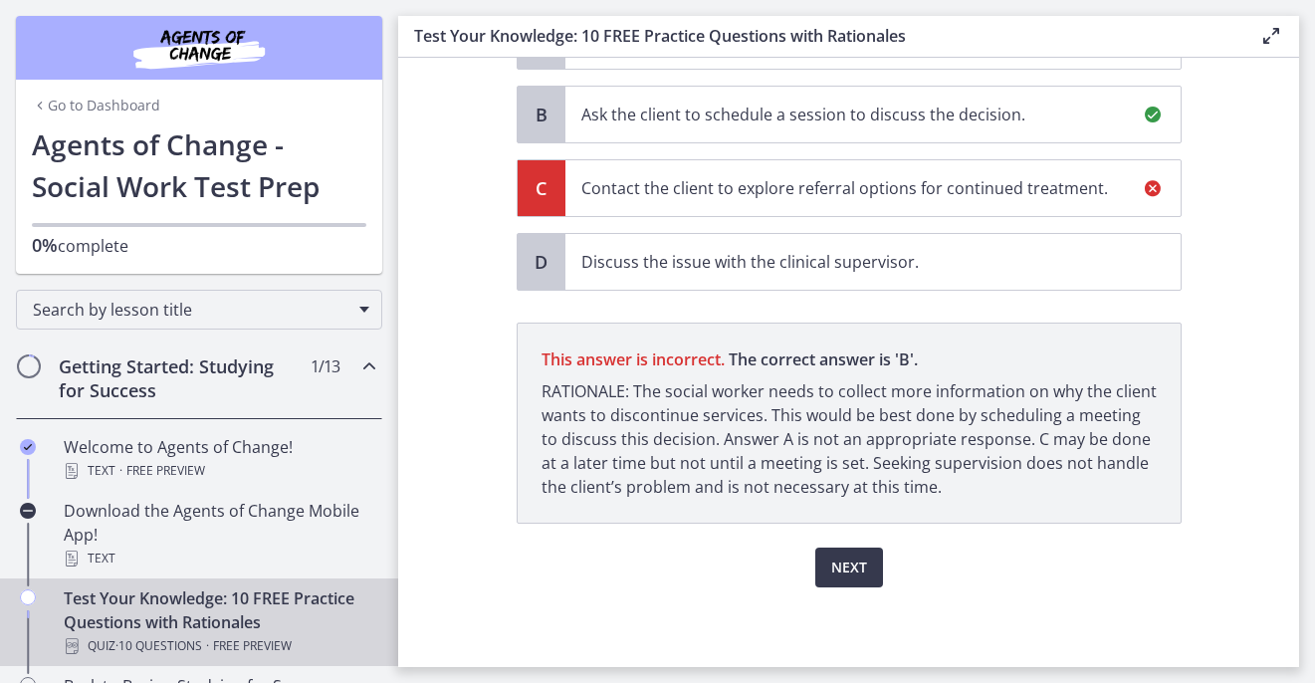
scroll to position [458, 0]
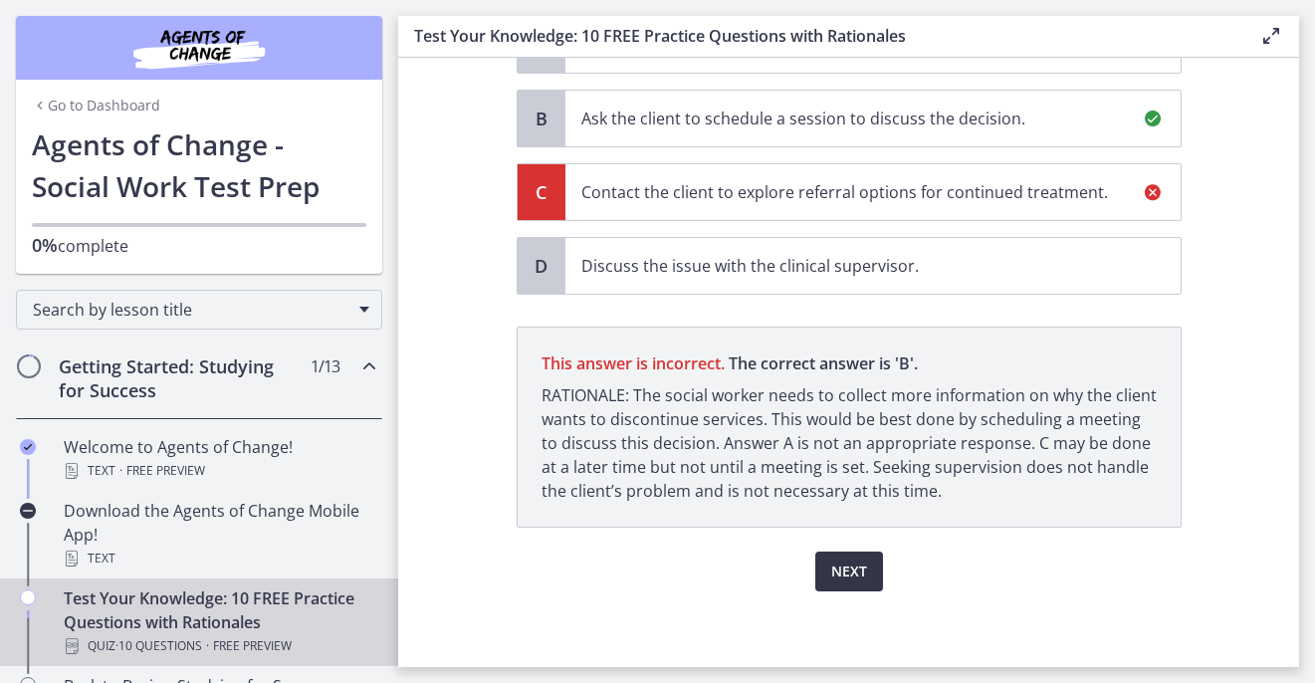
click at [841, 569] on span "Next" at bounding box center [849, 571] width 36 height 24
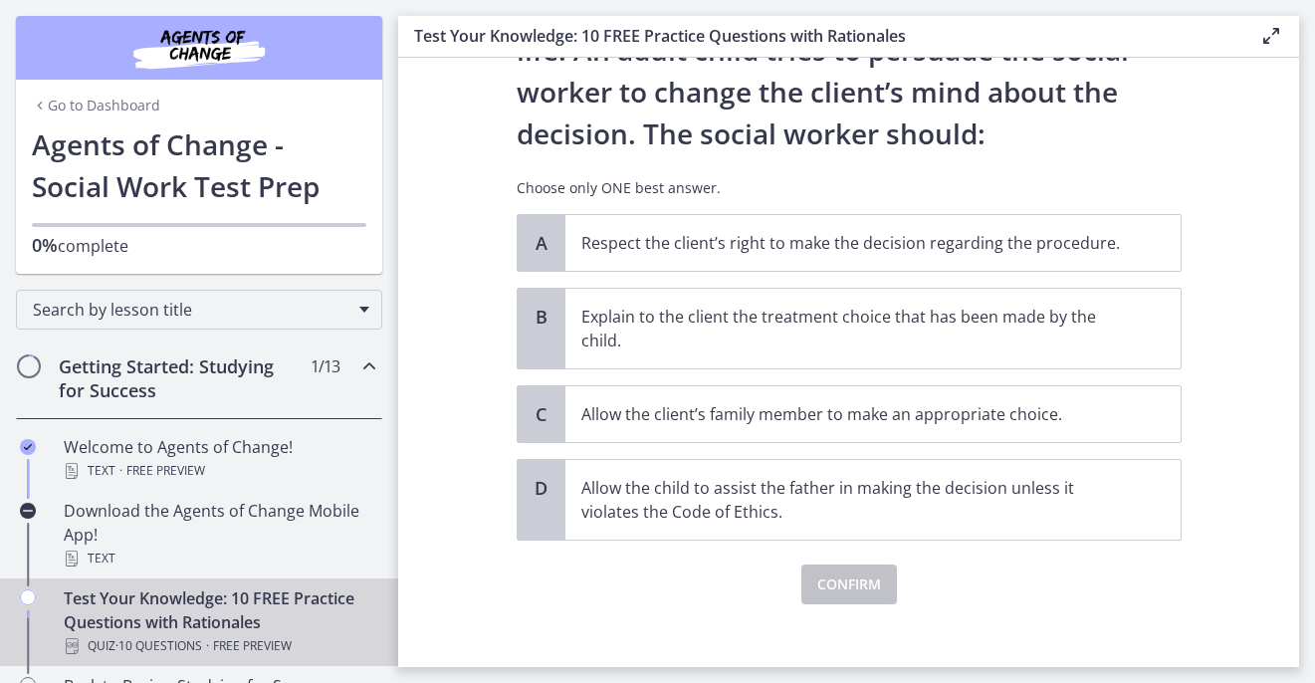
scroll to position [277, 0]
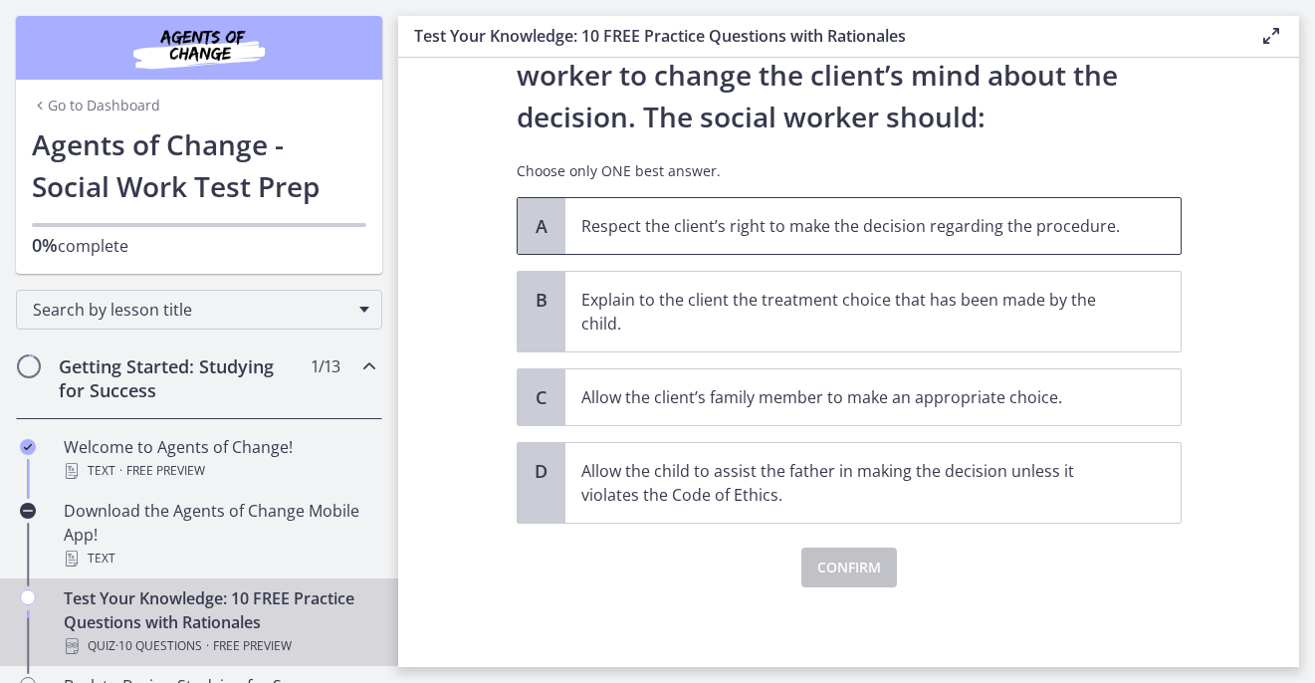
click at [1144, 236] on span "Respect the client’s right to make the decision regarding the procedure." at bounding box center [872, 226] width 615 height 56
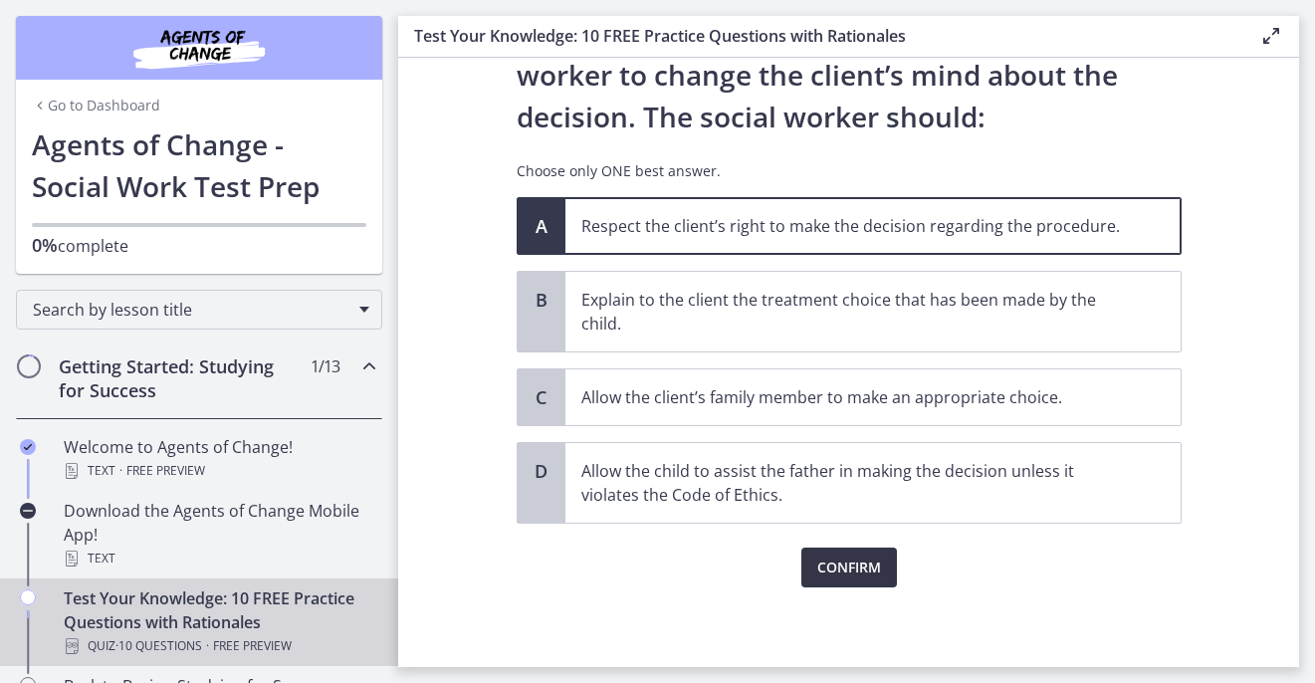
click at [863, 569] on span "Confirm" at bounding box center [849, 568] width 64 height 24
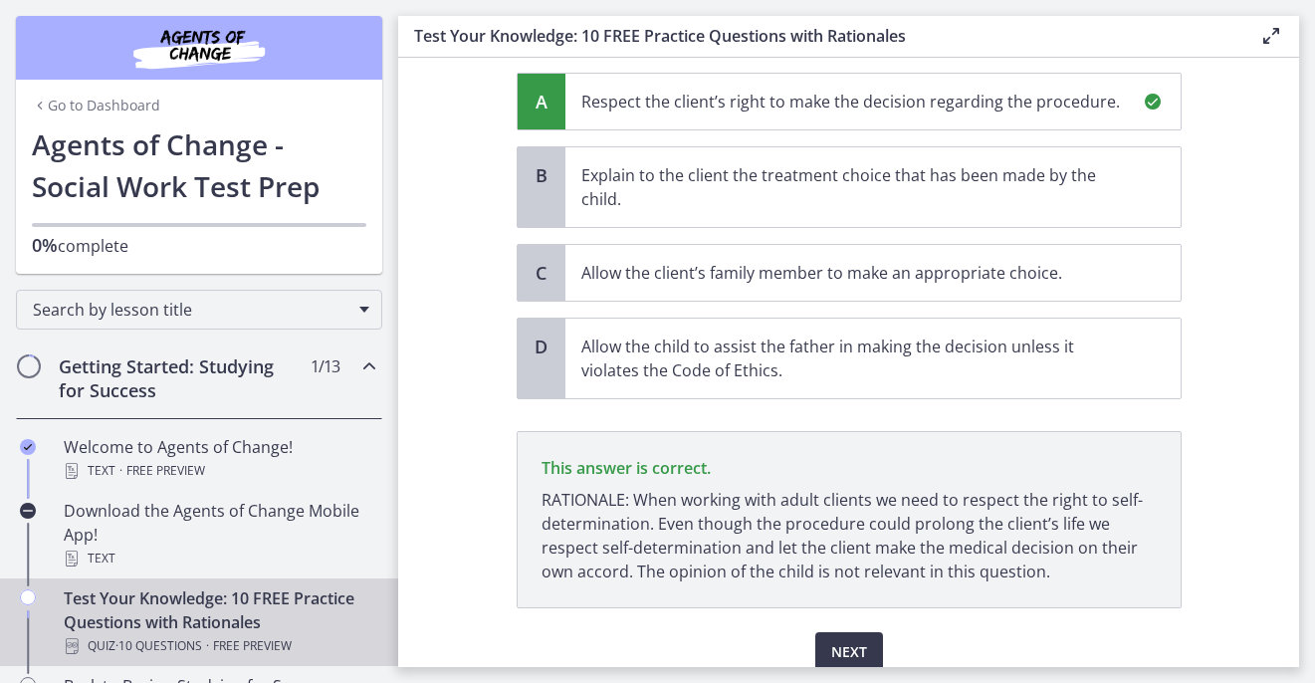
scroll to position [486, 0]
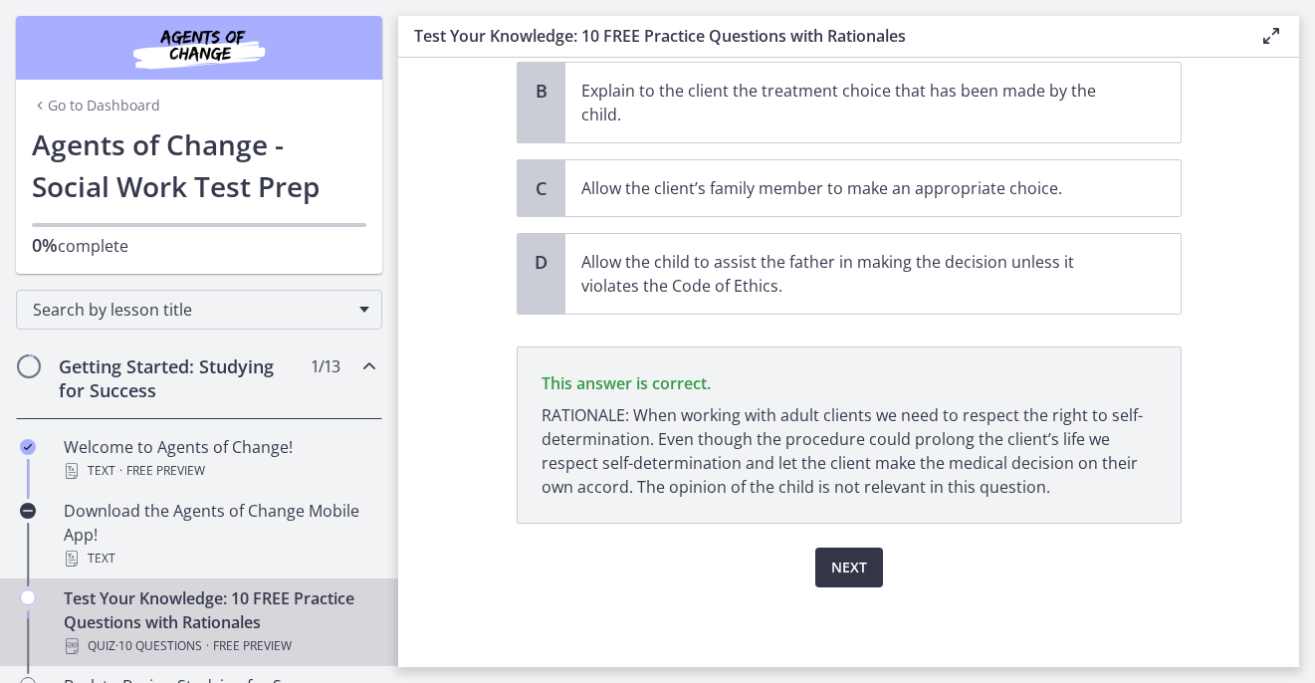
click at [850, 582] on button "Next" at bounding box center [849, 568] width 68 height 40
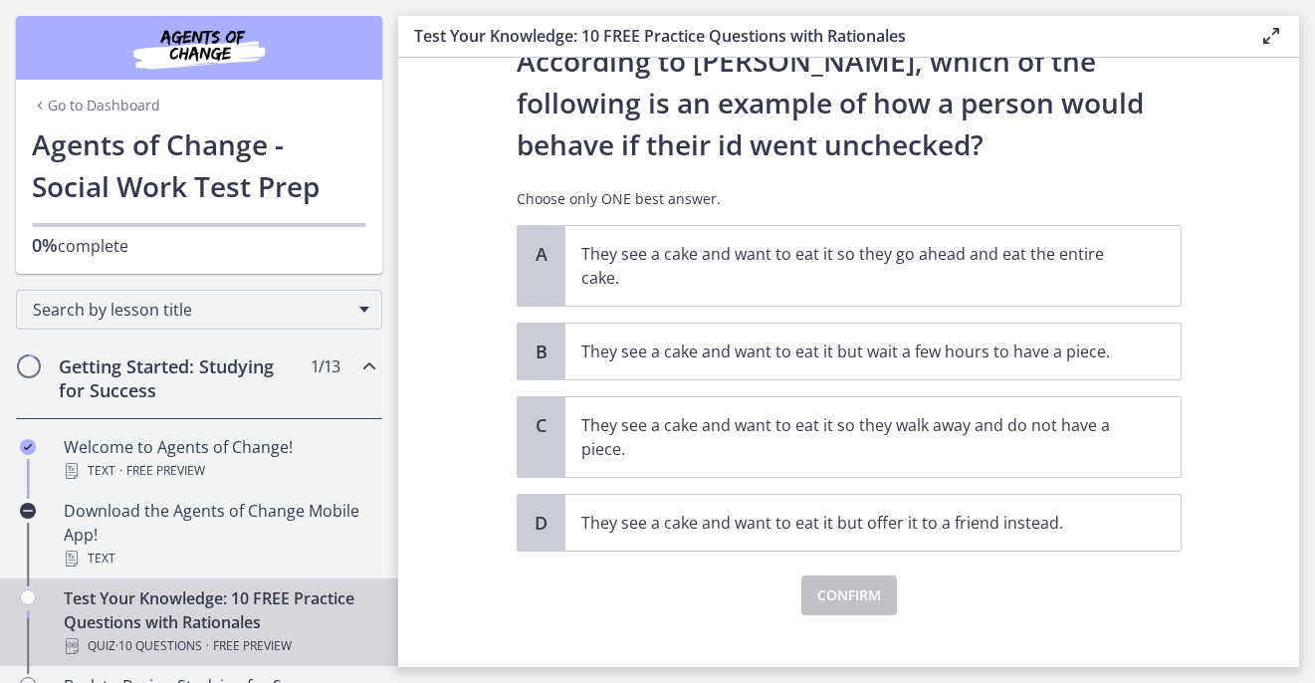
scroll to position [85, 0]
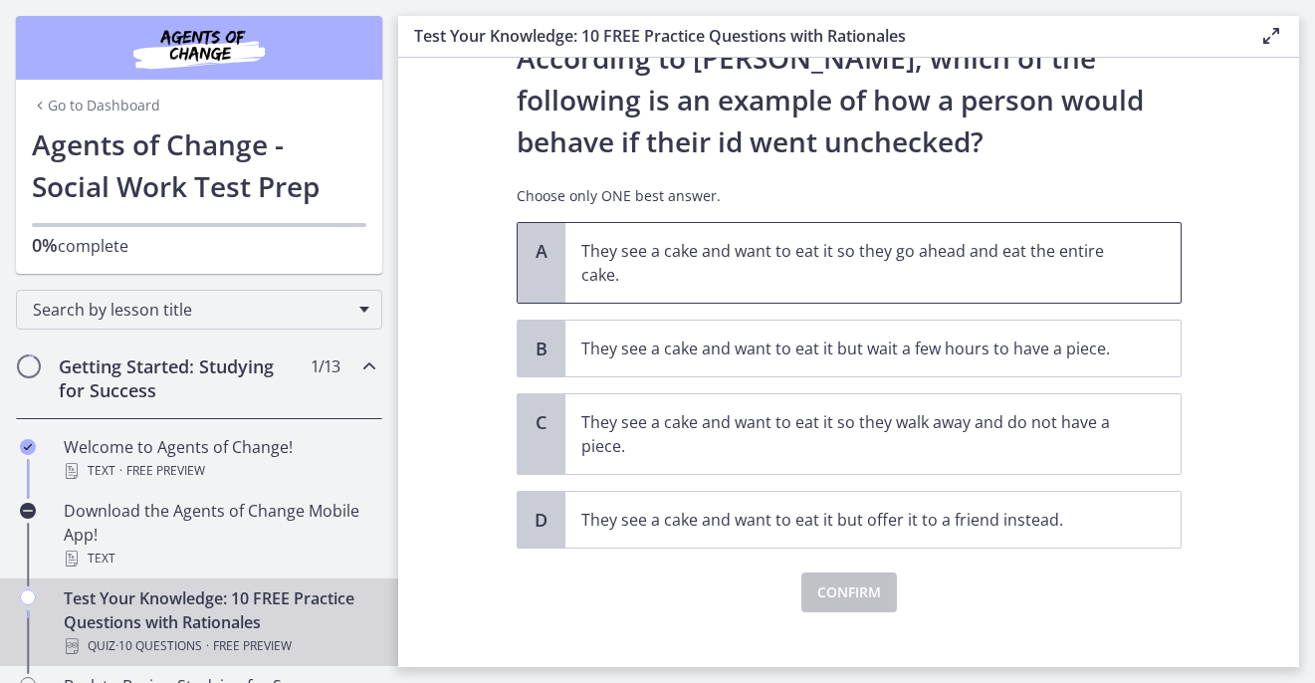
click at [1106, 241] on p "They see a cake and want to eat it so they go ahead and eat the entire cake." at bounding box center [853, 263] width 544 height 48
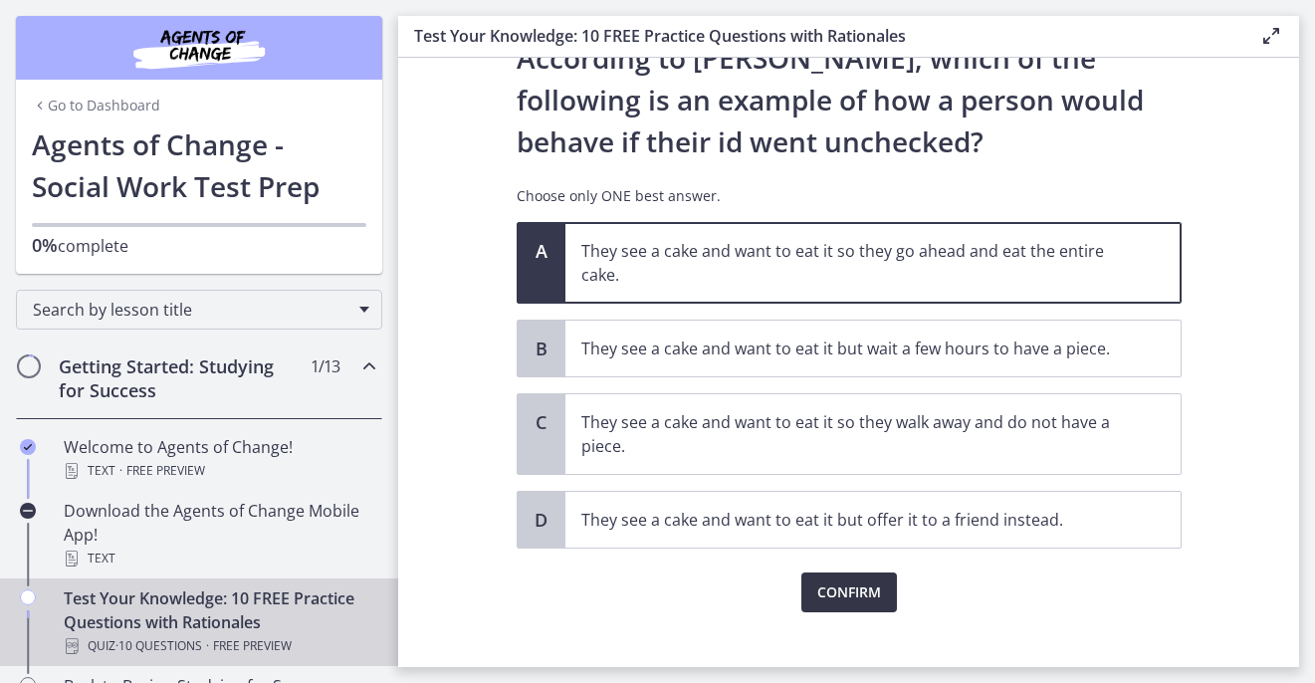
click at [859, 598] on span "Confirm" at bounding box center [849, 592] width 64 height 24
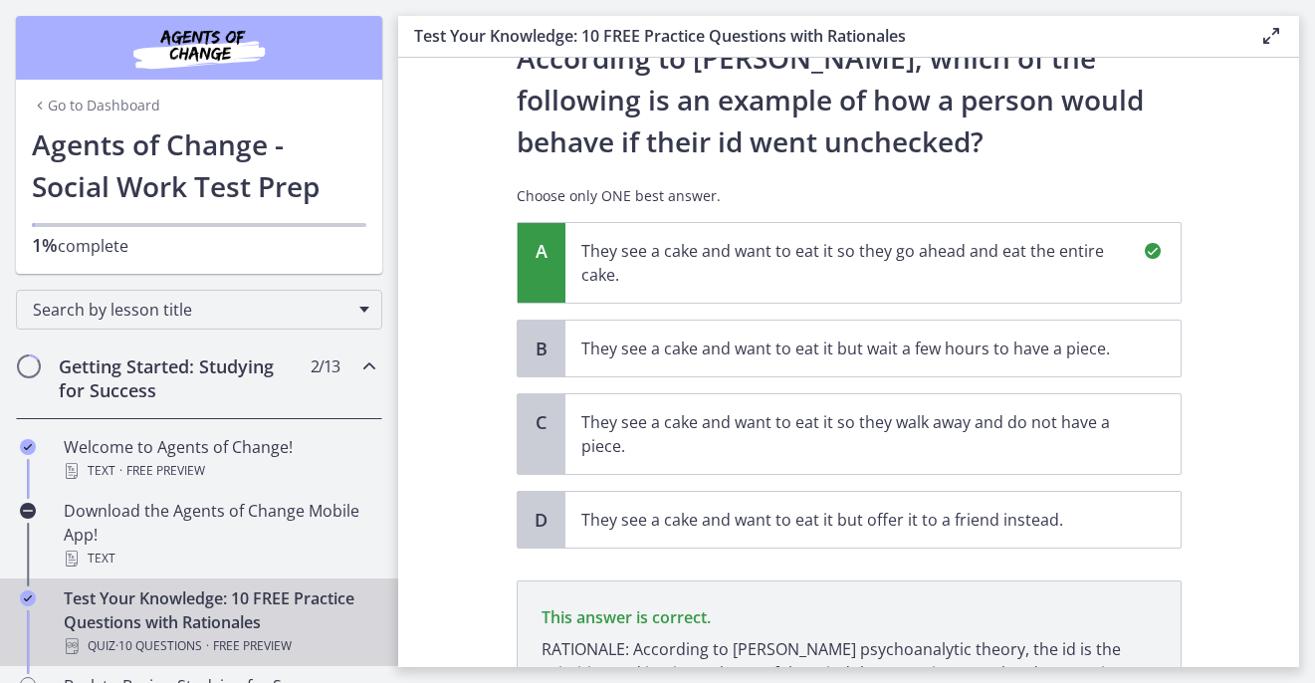
scroll to position [319, 0]
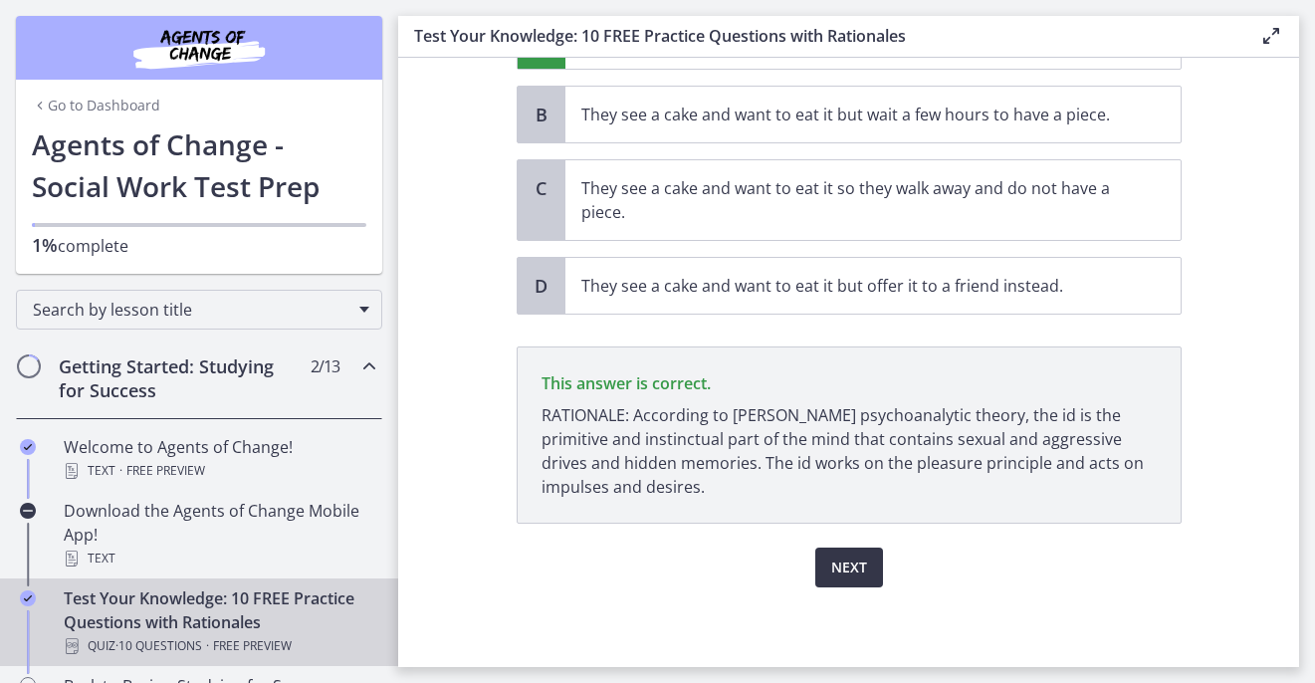
click at [841, 563] on span "Next" at bounding box center [849, 568] width 36 height 24
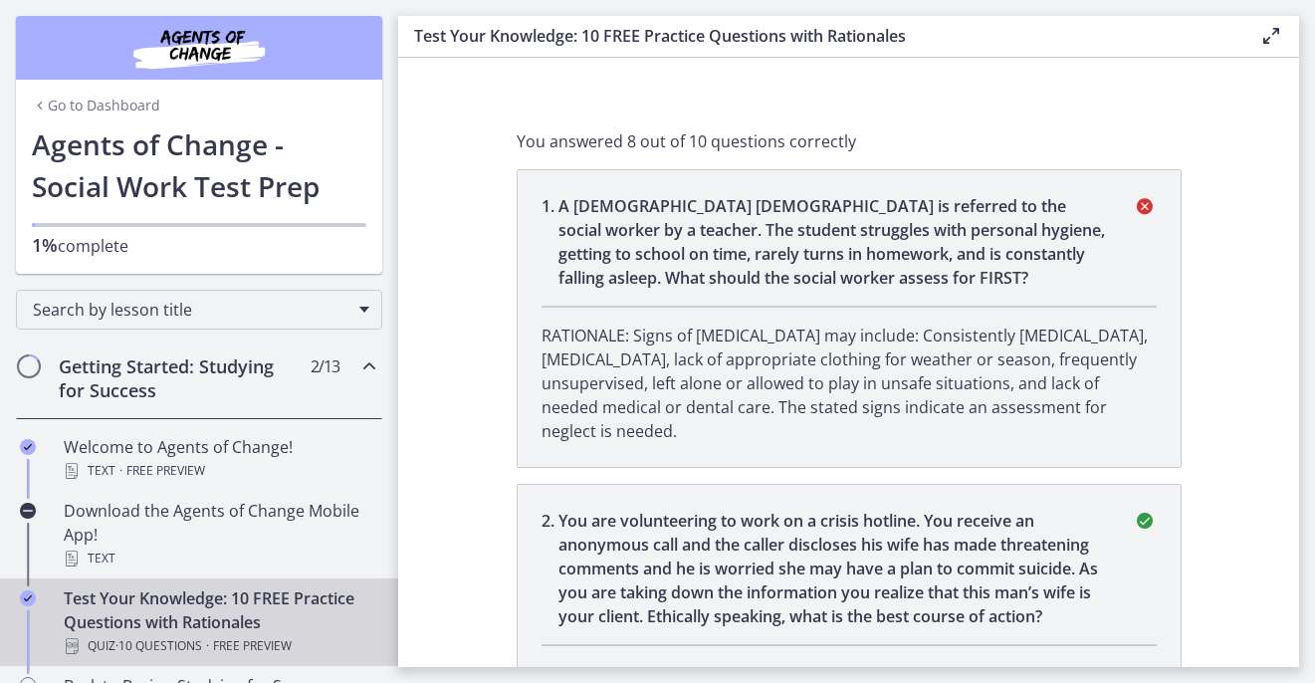
scroll to position [0, 0]
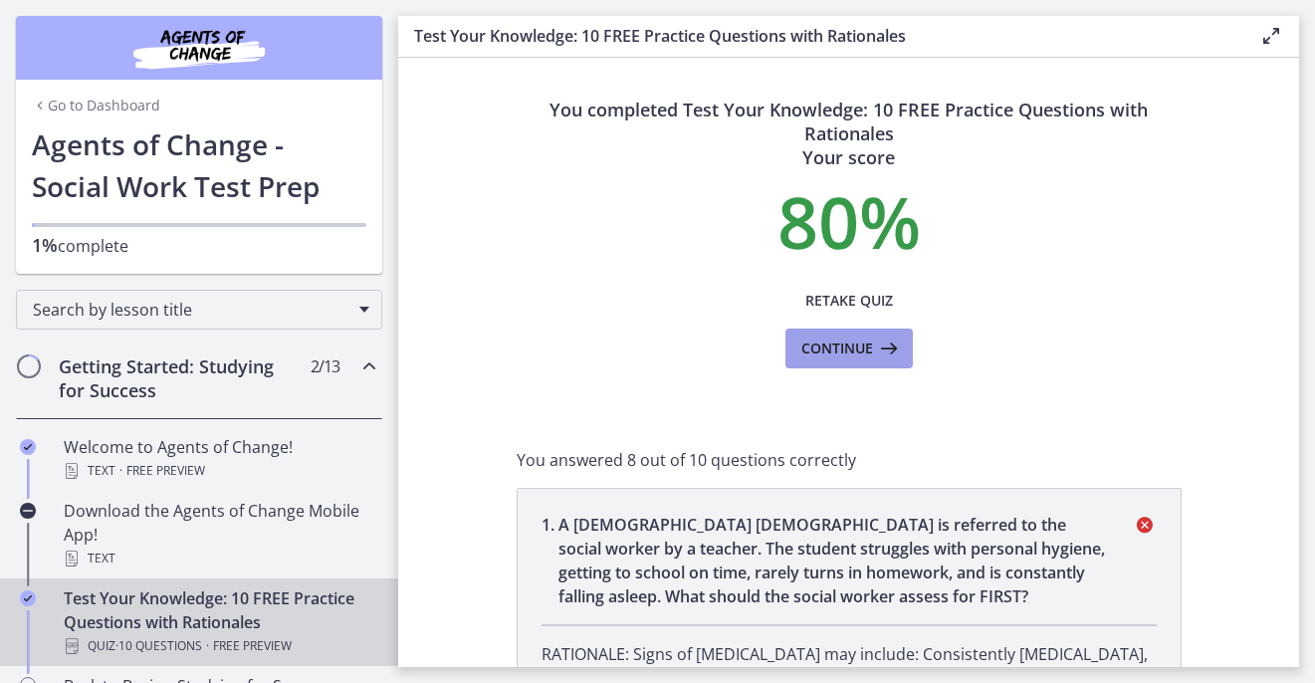
click at [840, 343] on span "Continue" at bounding box center [837, 348] width 72 height 24
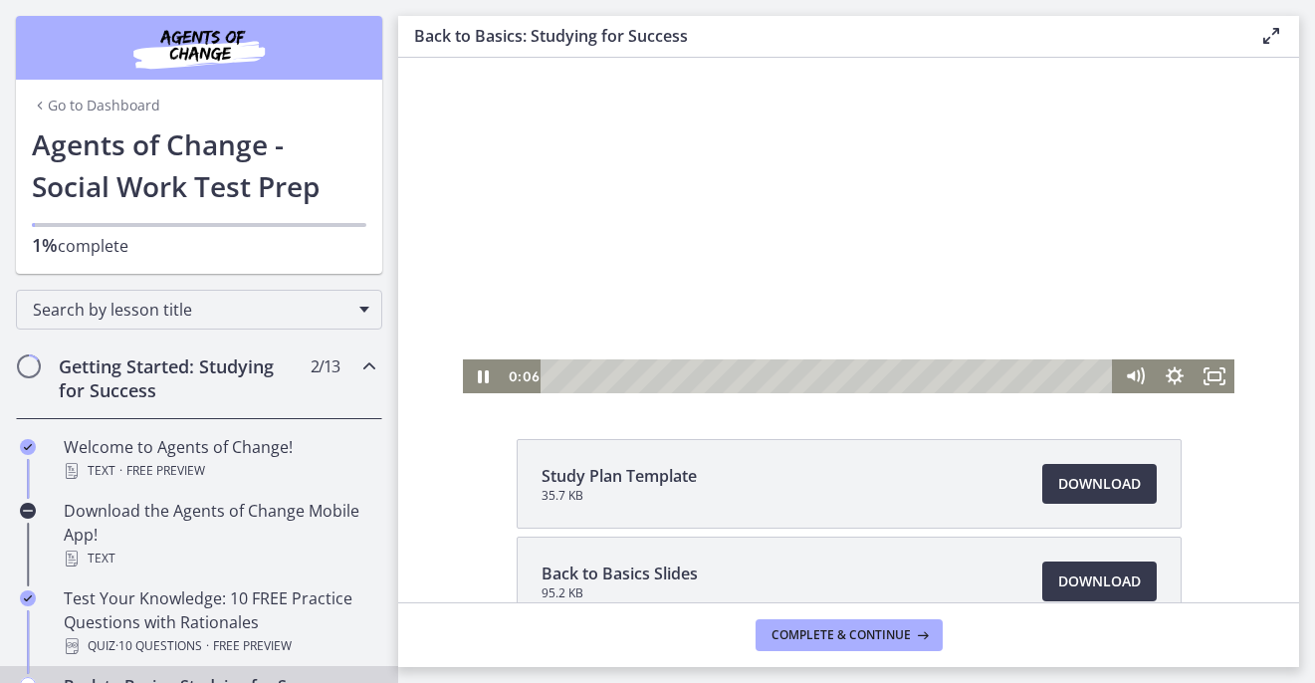
scroll to position [215, 0]
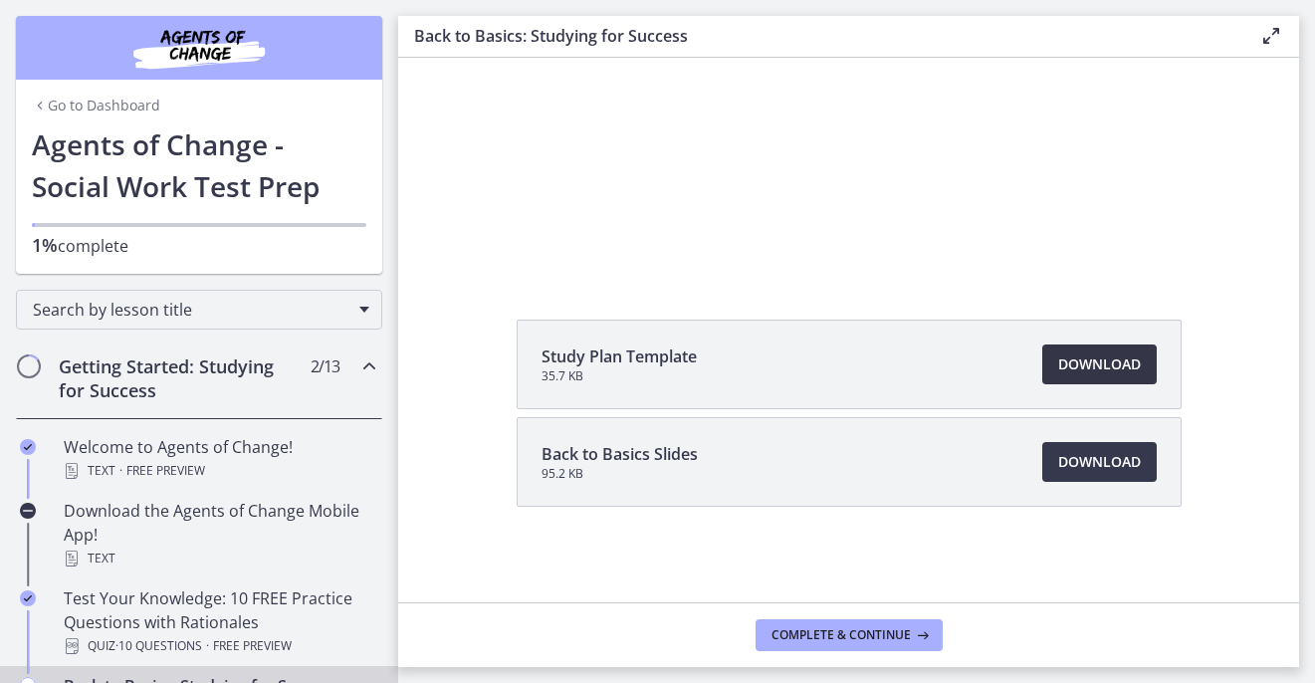
click at [1084, 367] on span "Download Opens in a new window" at bounding box center [1099, 364] width 83 height 24
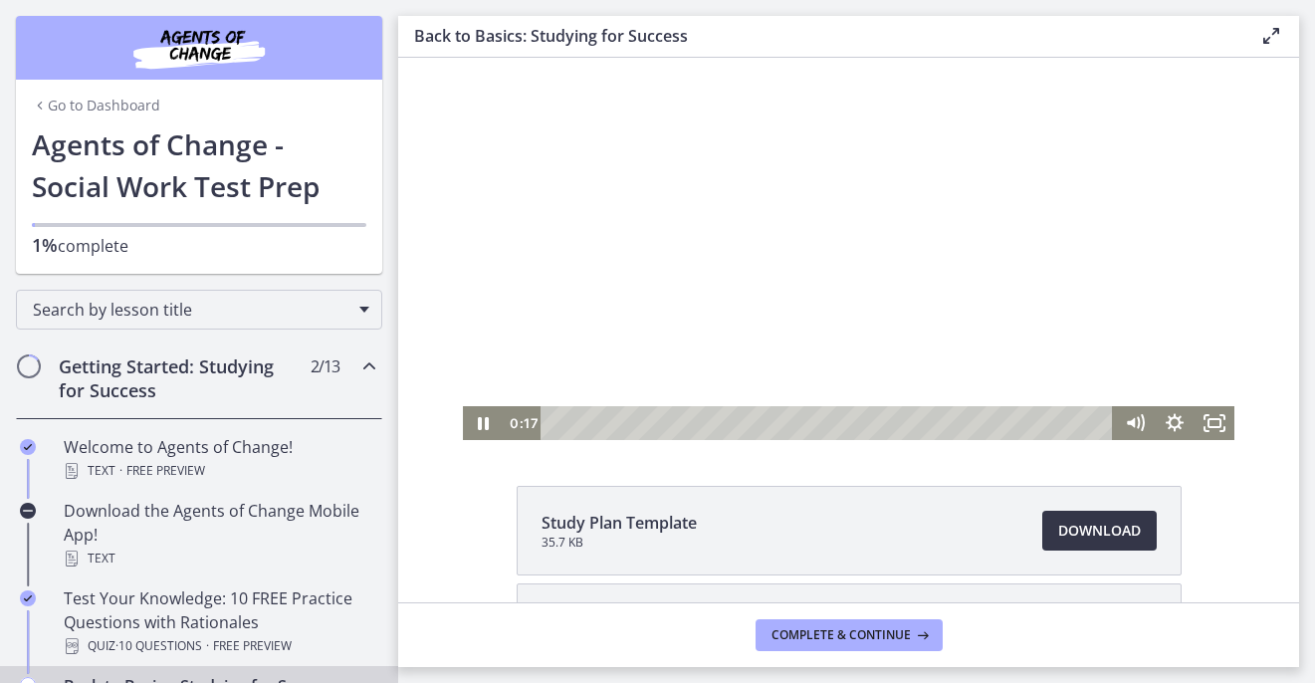
scroll to position [38, 0]
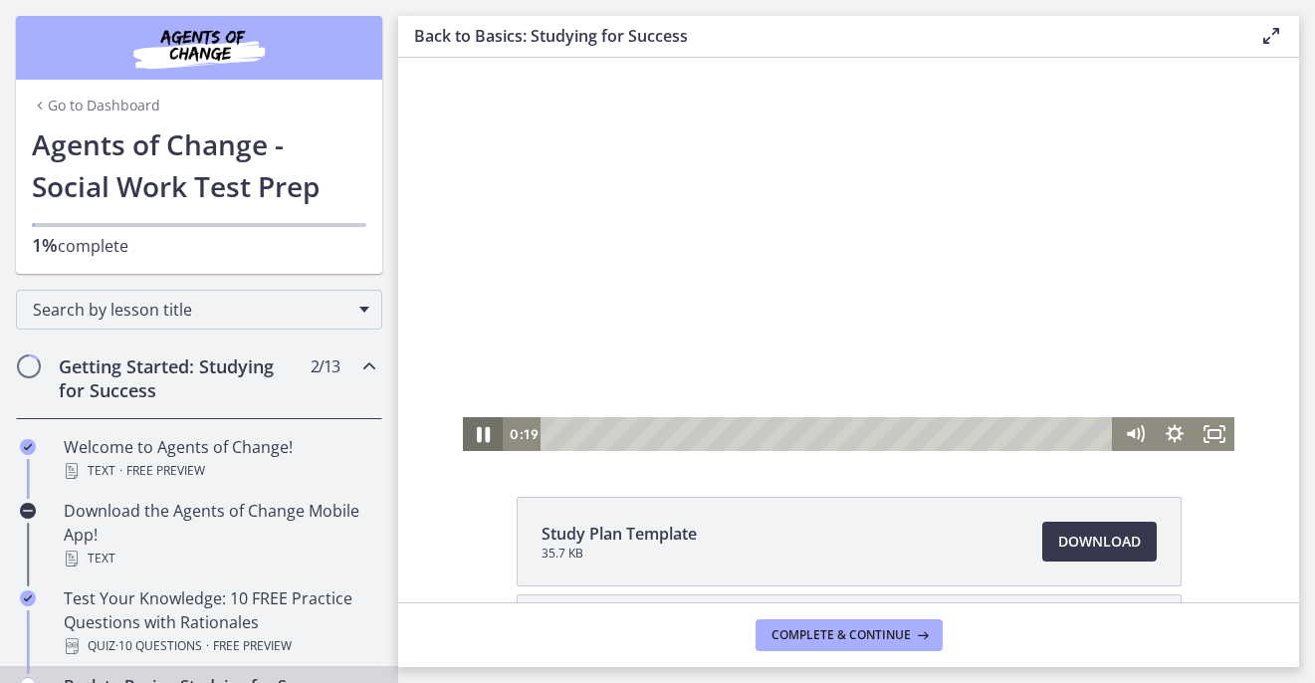
click at [483, 442] on icon "Pause" at bounding box center [483, 434] width 48 height 41
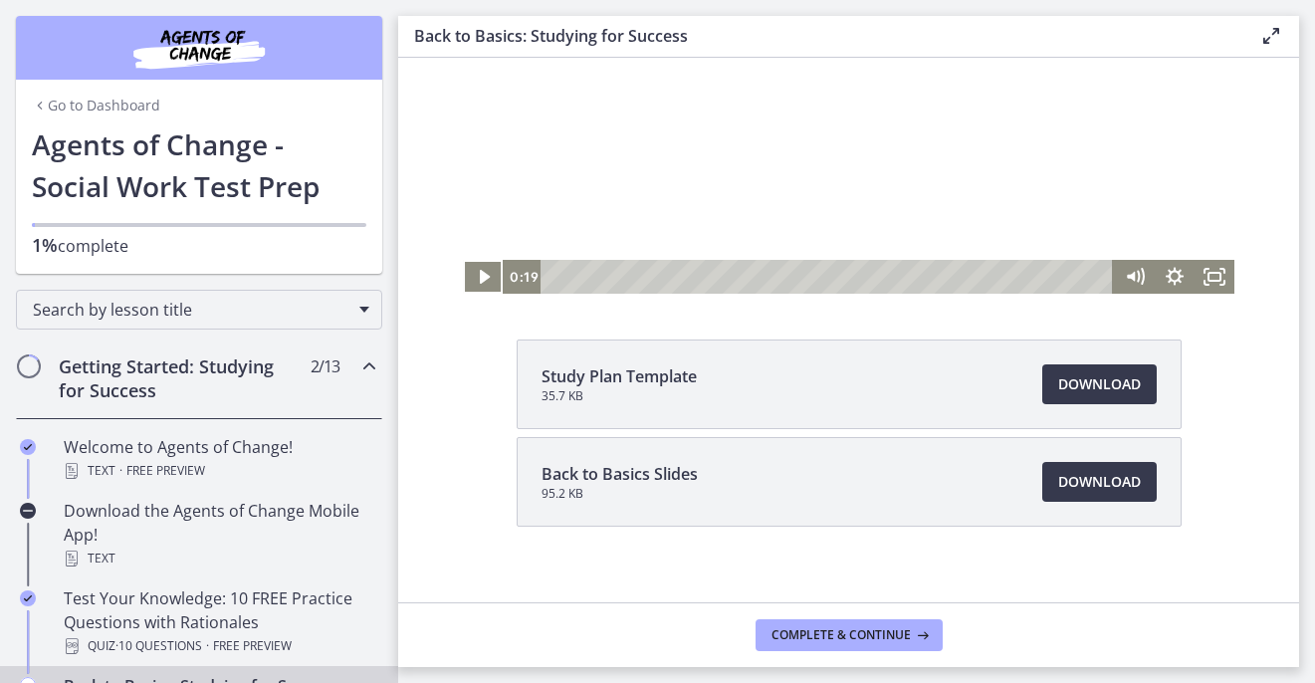
scroll to position [215, 0]
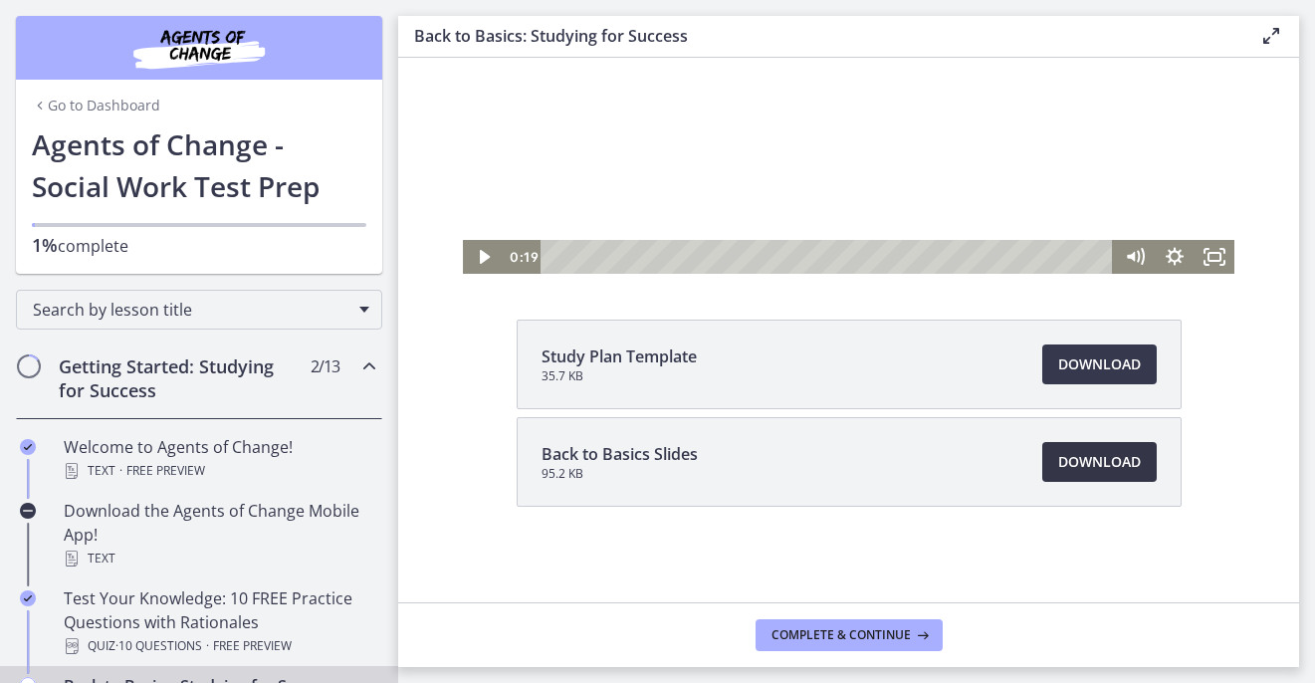
click at [1086, 469] on span "Download Opens in a new window" at bounding box center [1099, 462] width 83 height 24
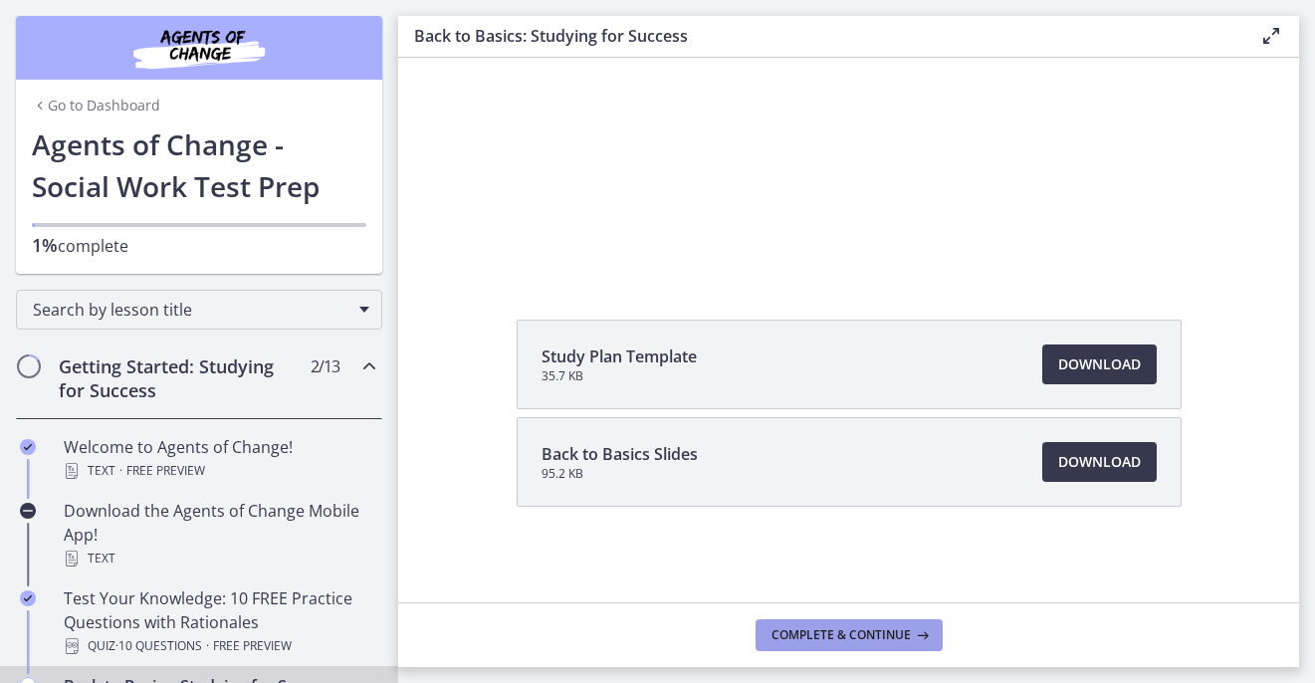
click at [857, 639] on span "Complete & continue" at bounding box center [841, 635] width 139 height 16
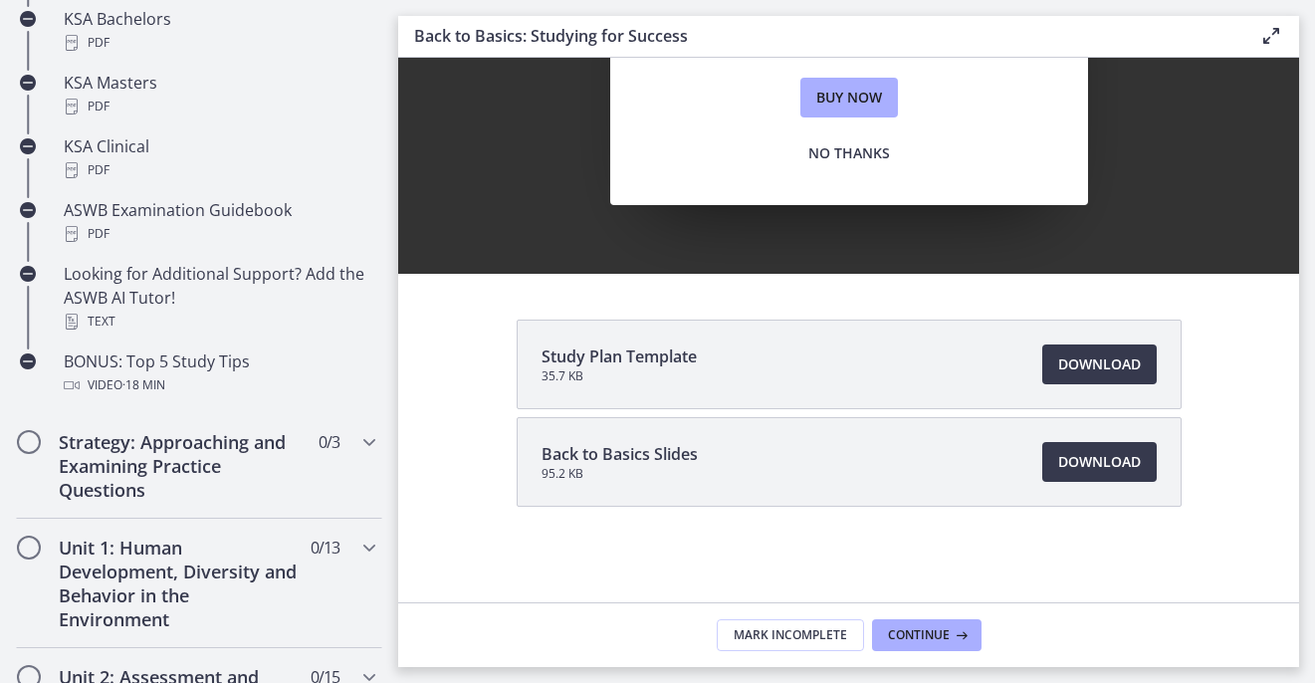
scroll to position [956, 0]
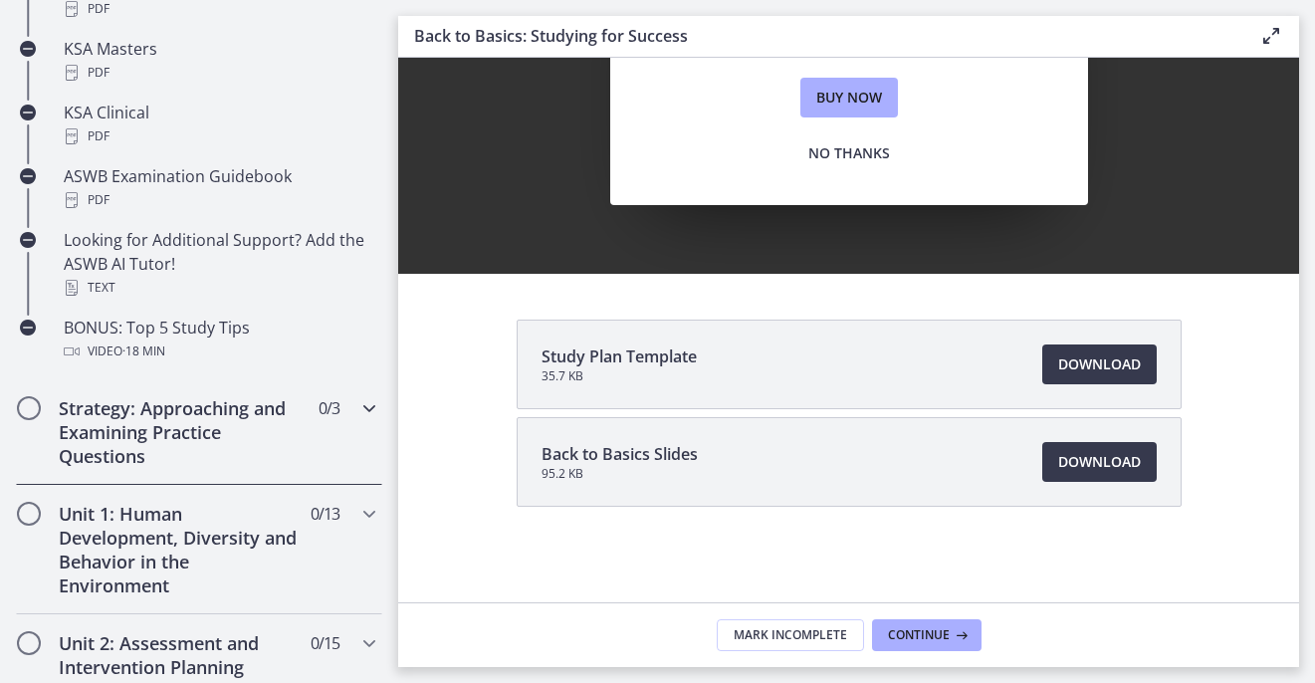
click at [243, 444] on h2 "Strategy: Approaching and Examining Practice Questions" at bounding box center [180, 432] width 243 height 72
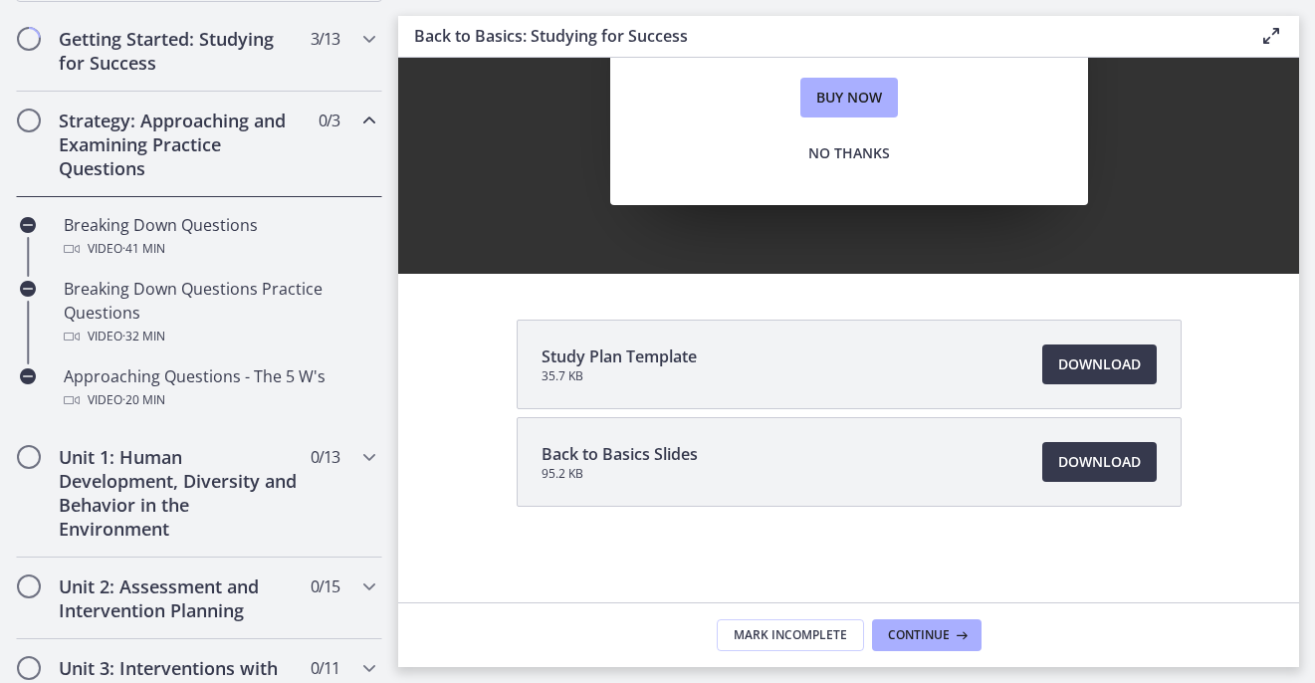
scroll to position [304, 0]
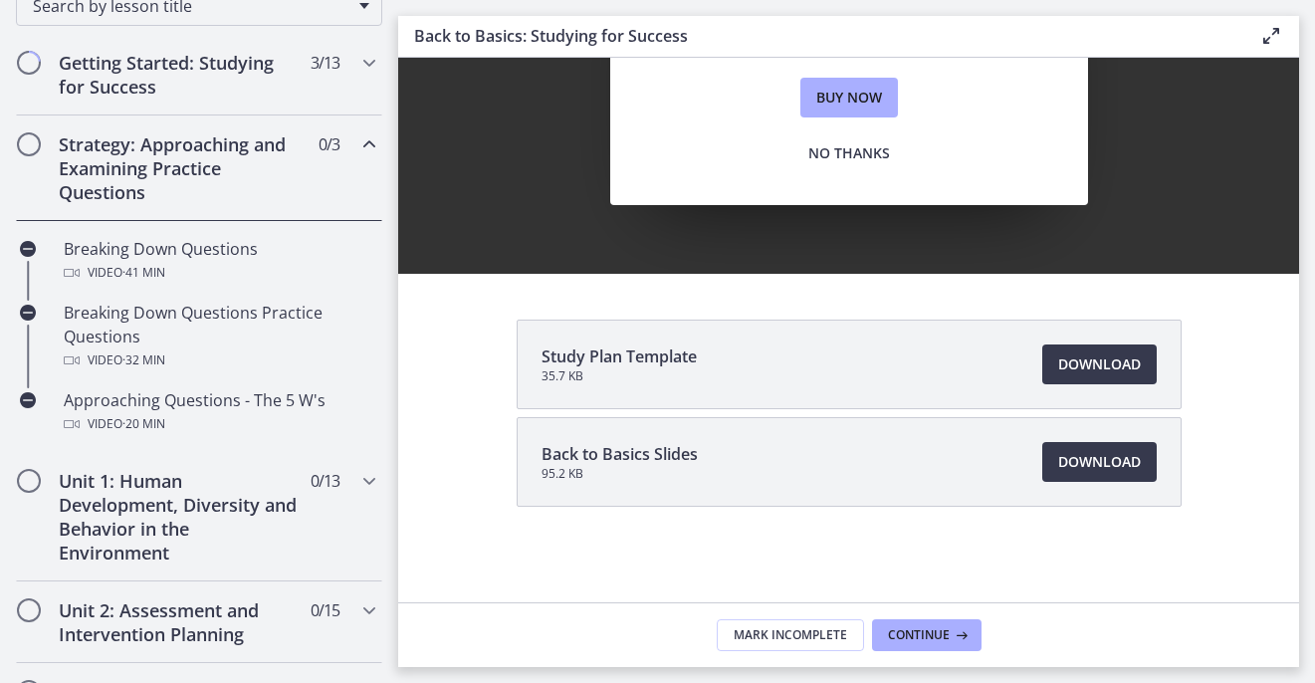
click at [336, 141] on span "0 / 3 Completed" at bounding box center [329, 144] width 21 height 24
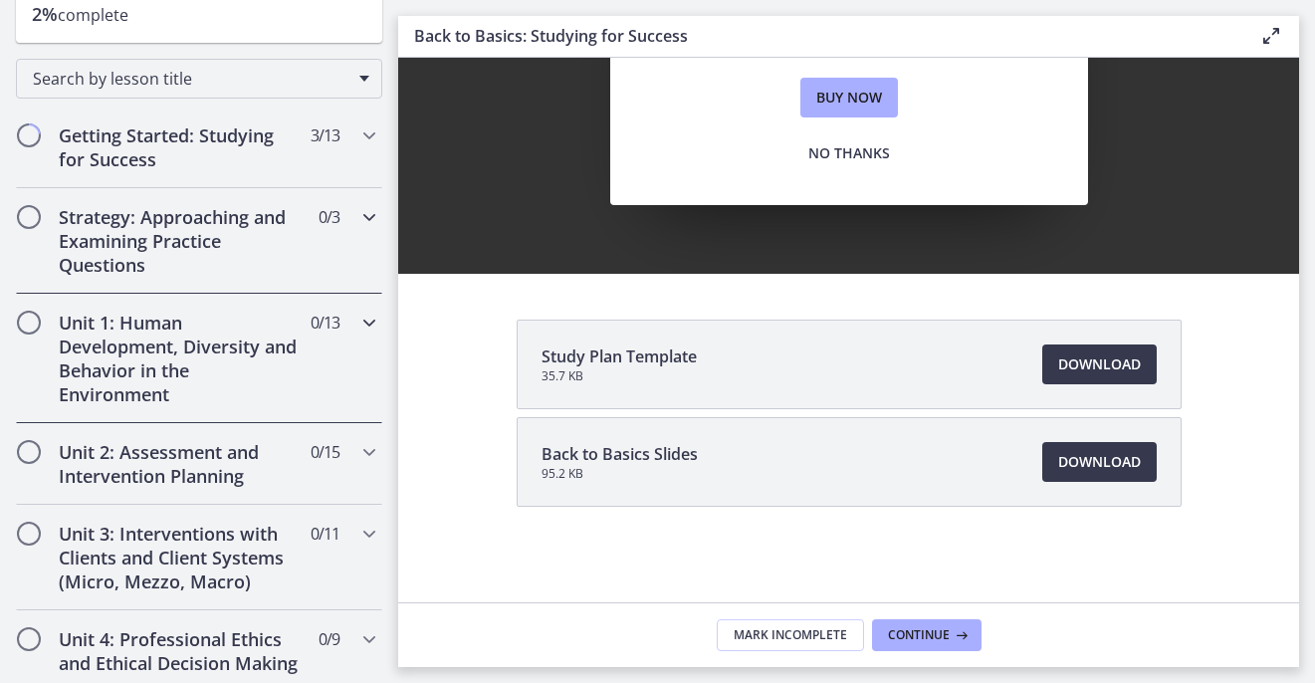
scroll to position [0, 0]
